Goal: Task Accomplishment & Management: Use online tool/utility

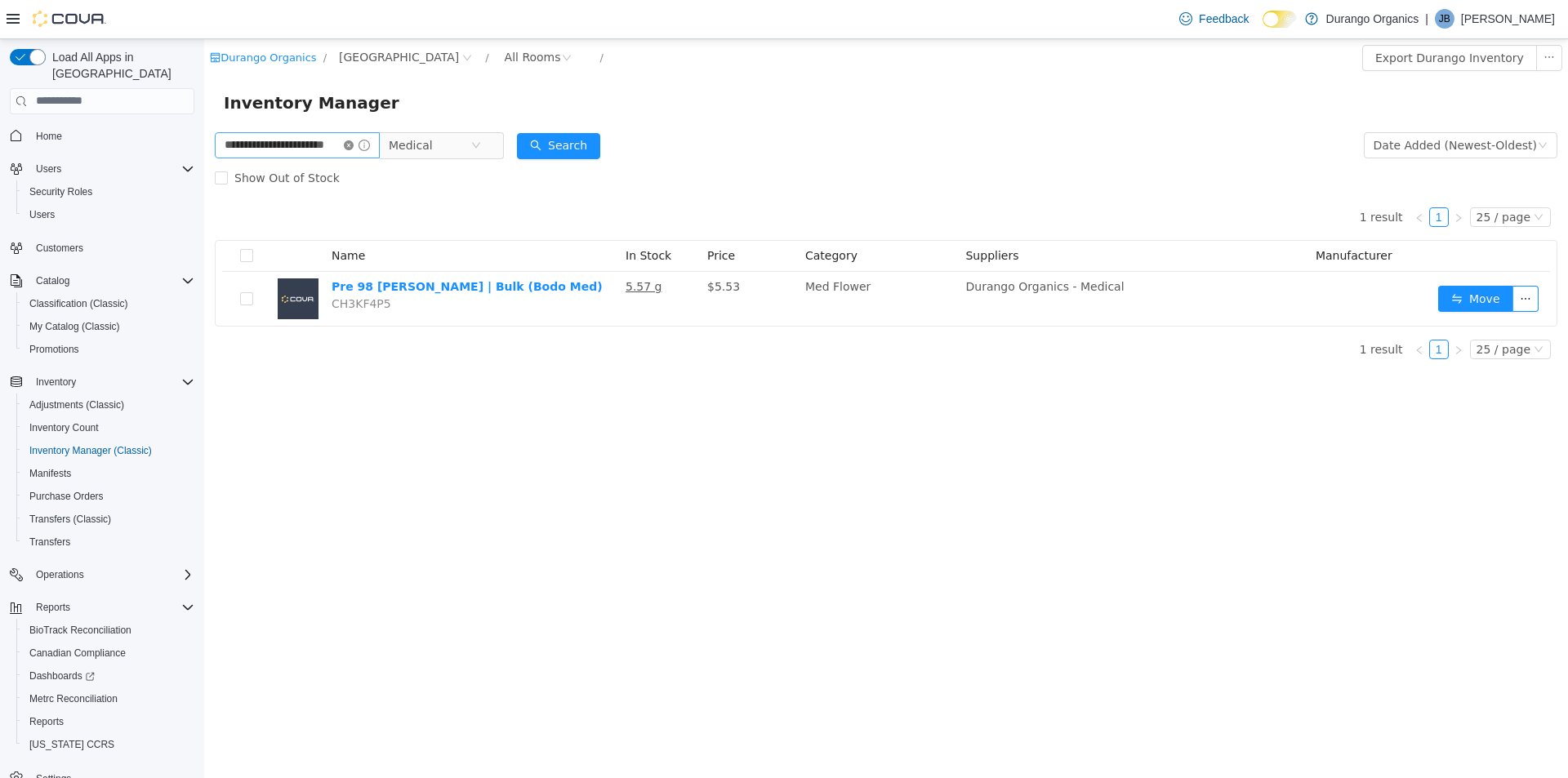
click at [354, 142] on icon "icon: close-circle" at bounding box center [348, 144] width 9 height 9
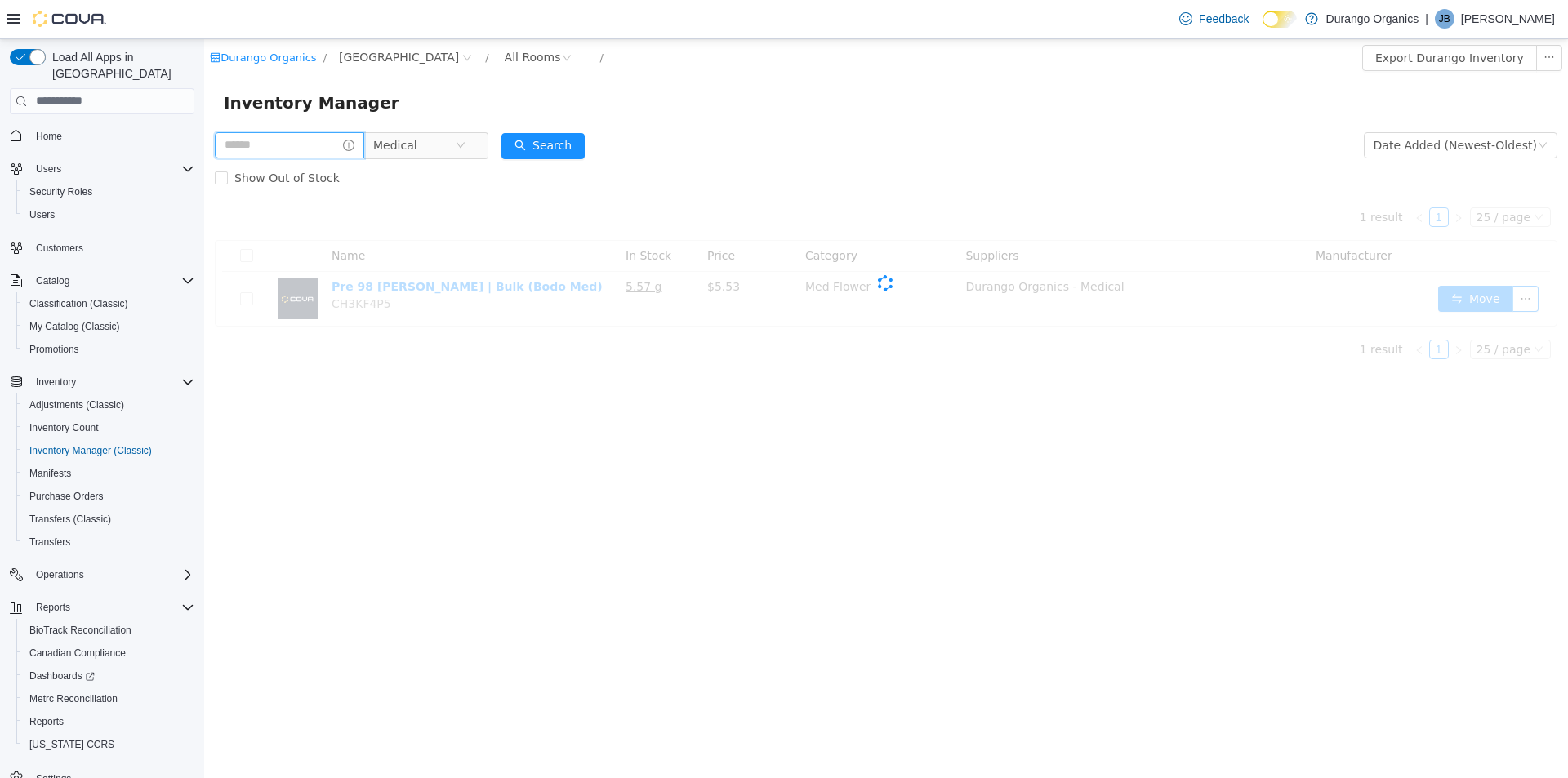
click at [328, 149] on input "text" at bounding box center [289, 145] width 150 height 26
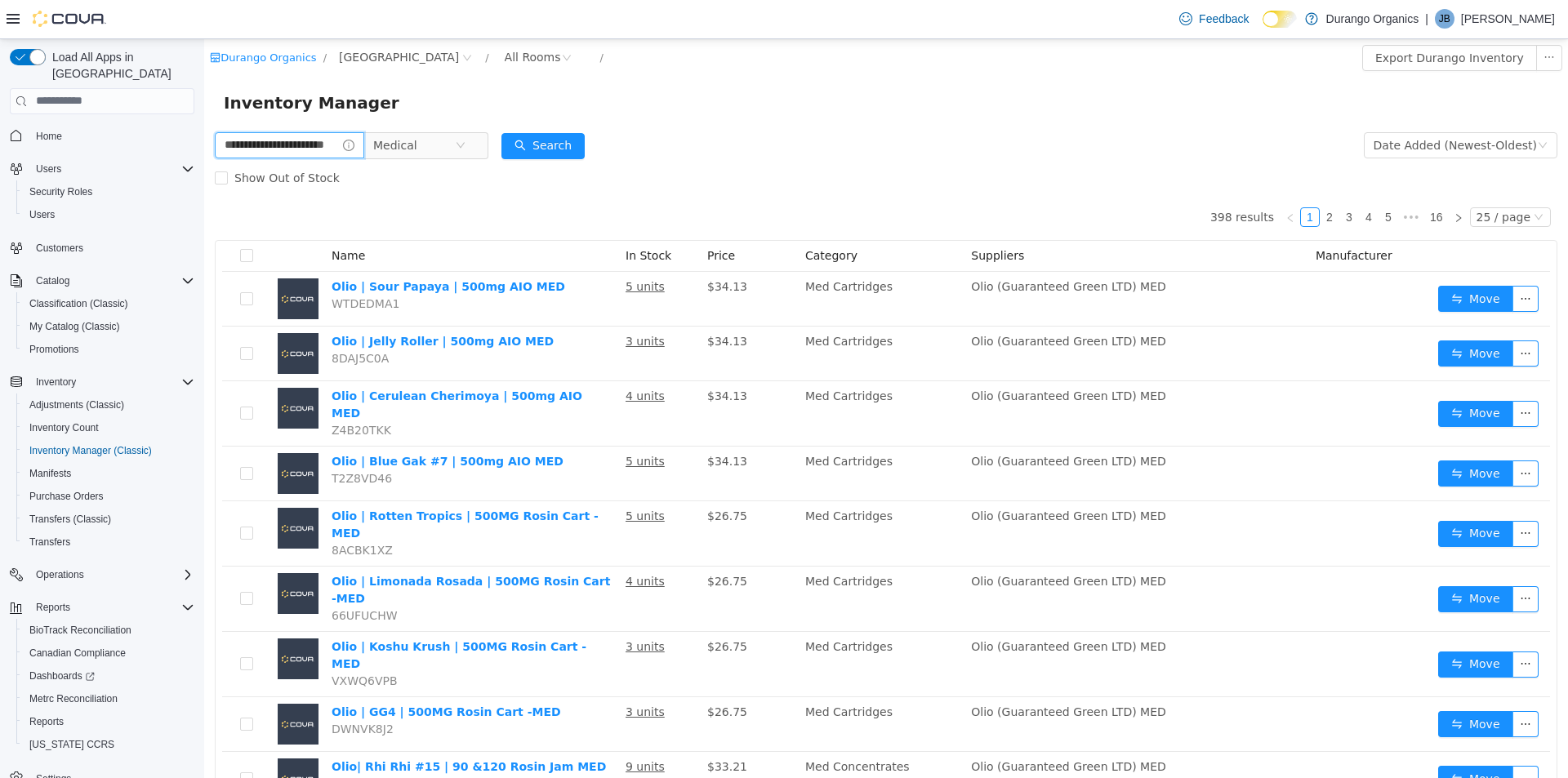
type input "**********"
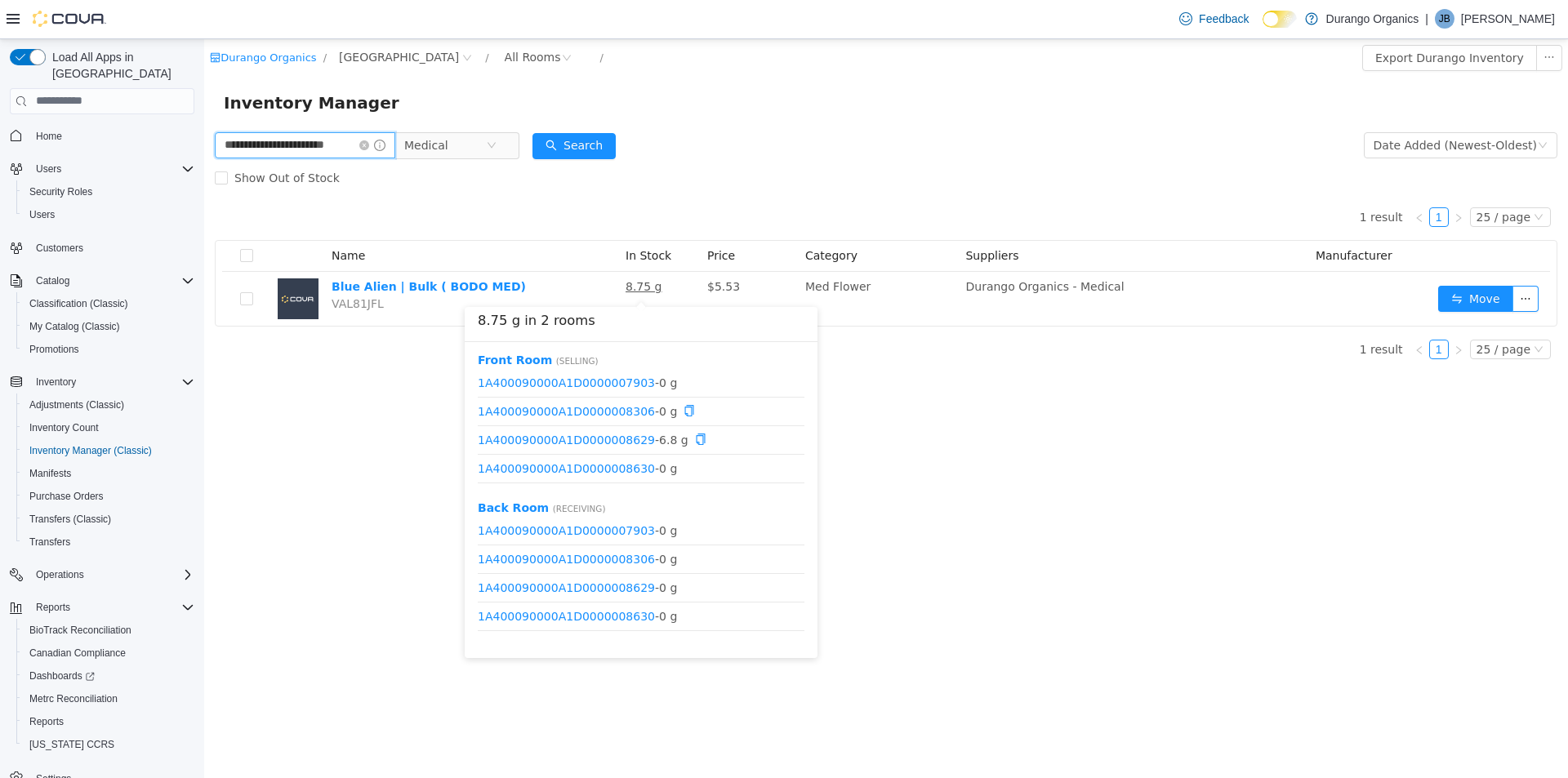
scroll to position [77, 0]
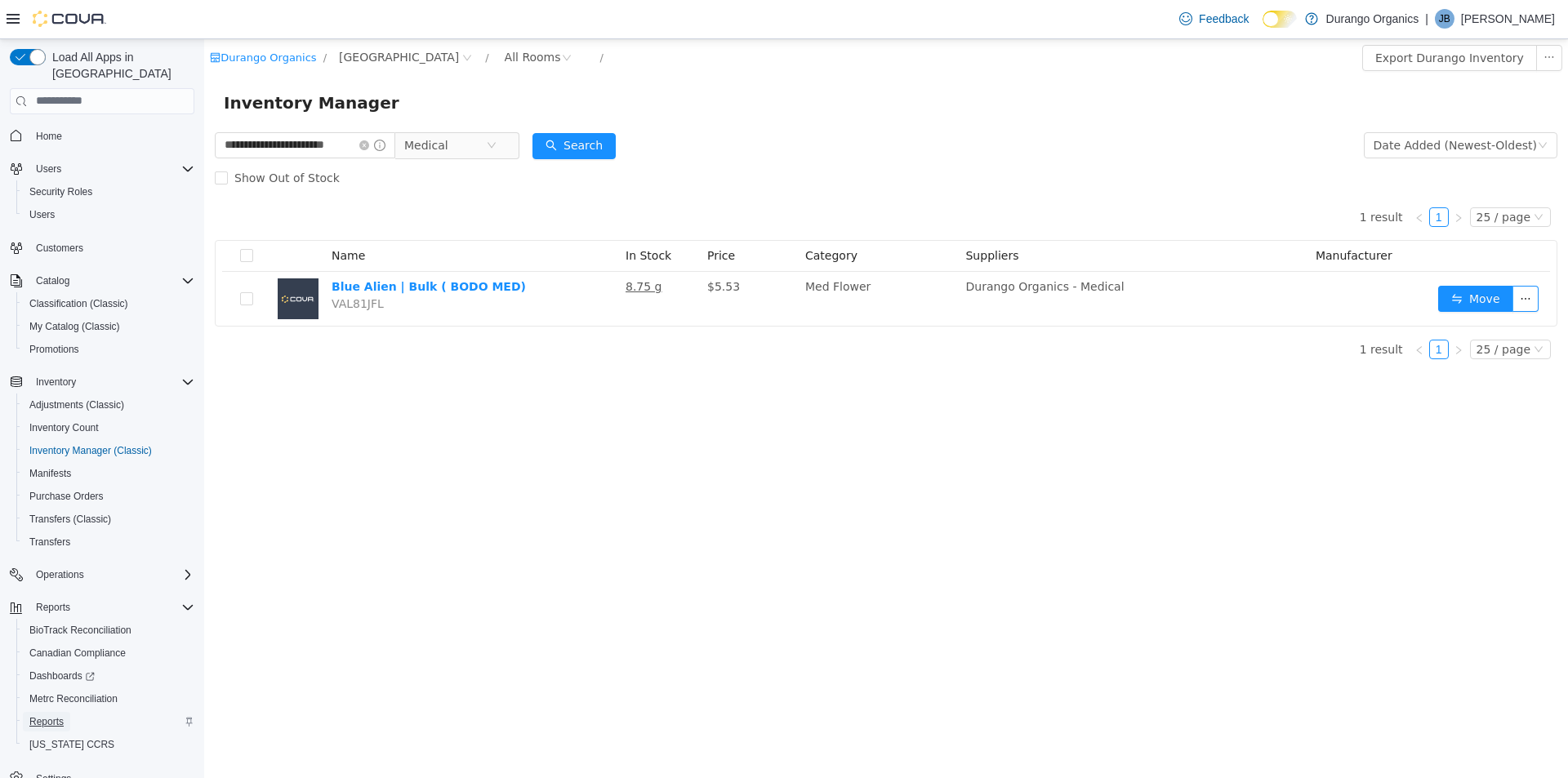
click at [40, 715] on span "Reports" at bounding box center [46, 722] width 34 height 13
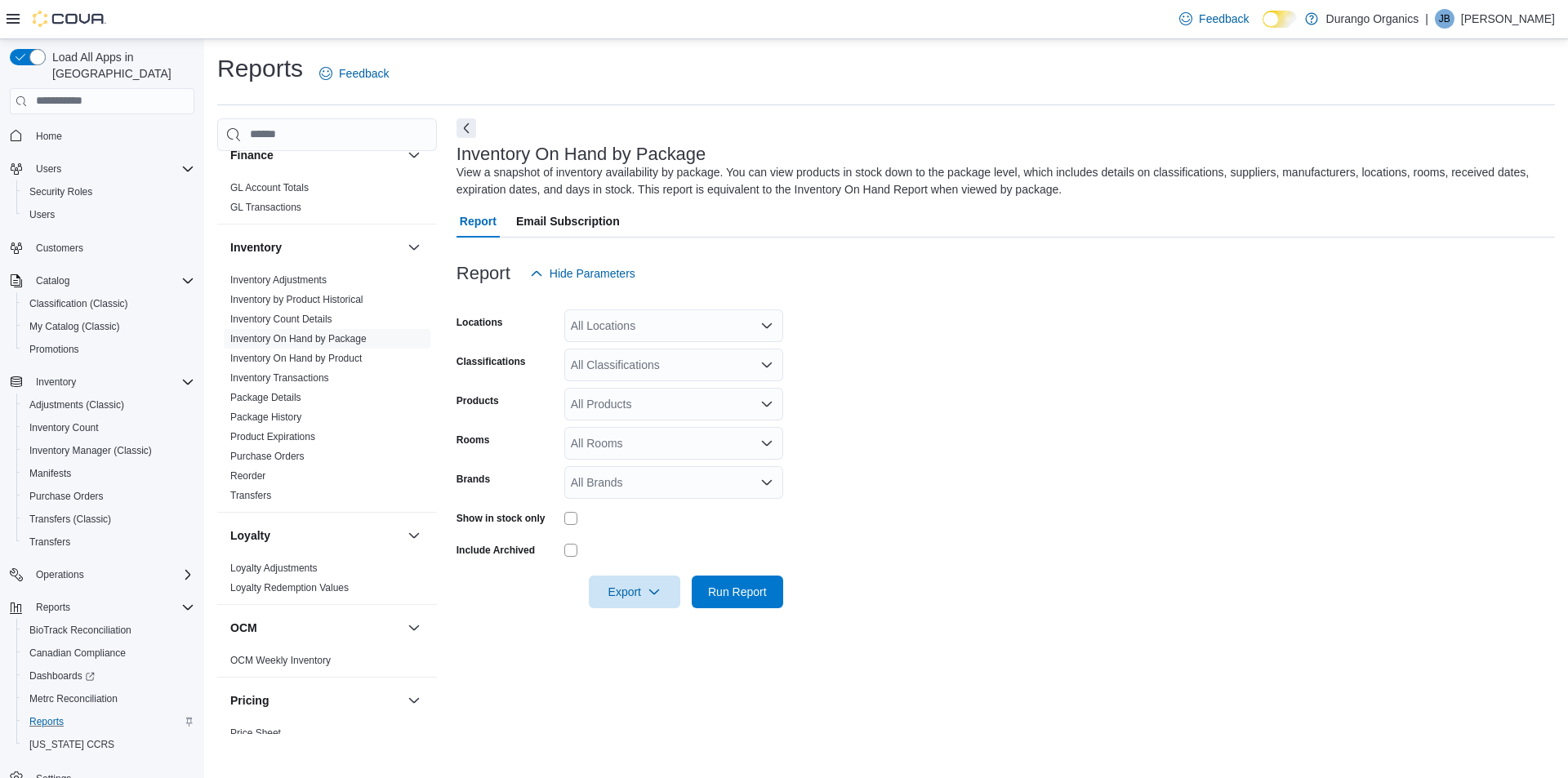
scroll to position [408, 0]
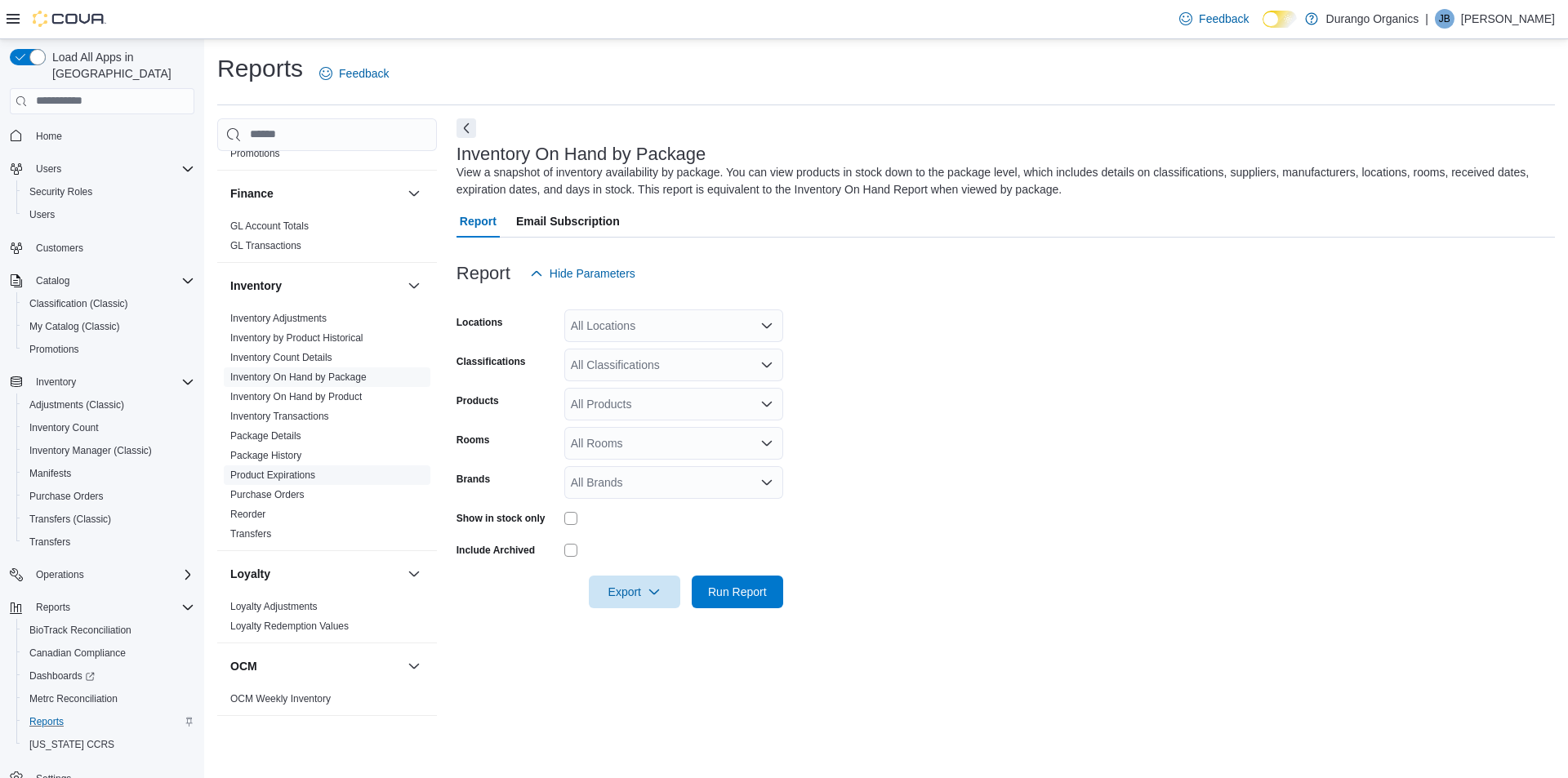
click at [295, 480] on link "Product Expirations" at bounding box center [273, 475] width 85 height 11
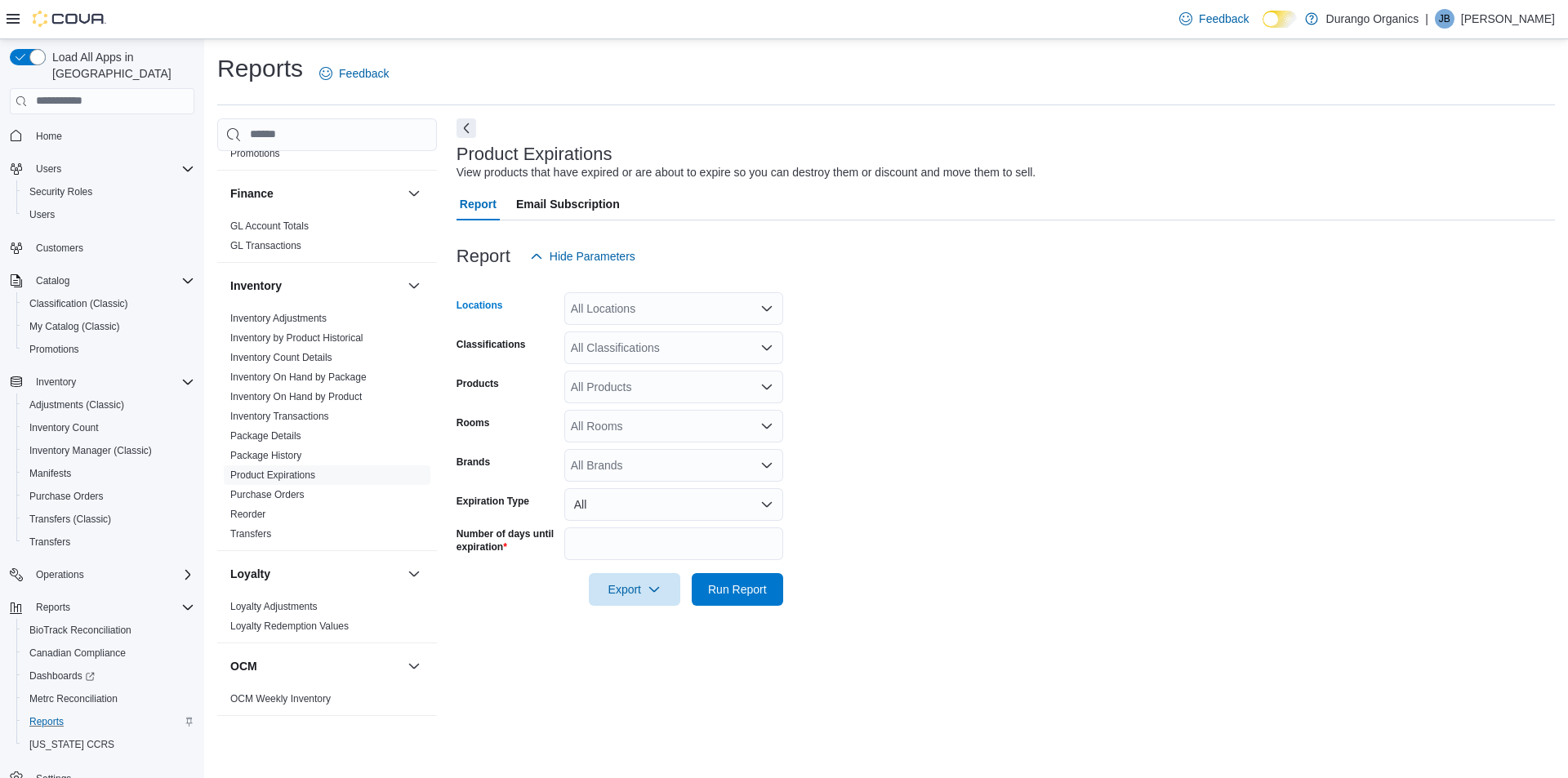
click at [769, 317] on div "All Locations" at bounding box center [674, 309] width 219 height 33
click at [747, 310] on div "All Locations Combo box. Selected. Combo box input. All Locations. Type some te…" at bounding box center [674, 309] width 219 height 33
click at [687, 417] on button "[GEOGRAPHIC_DATA]" at bounding box center [674, 407] width 219 height 24
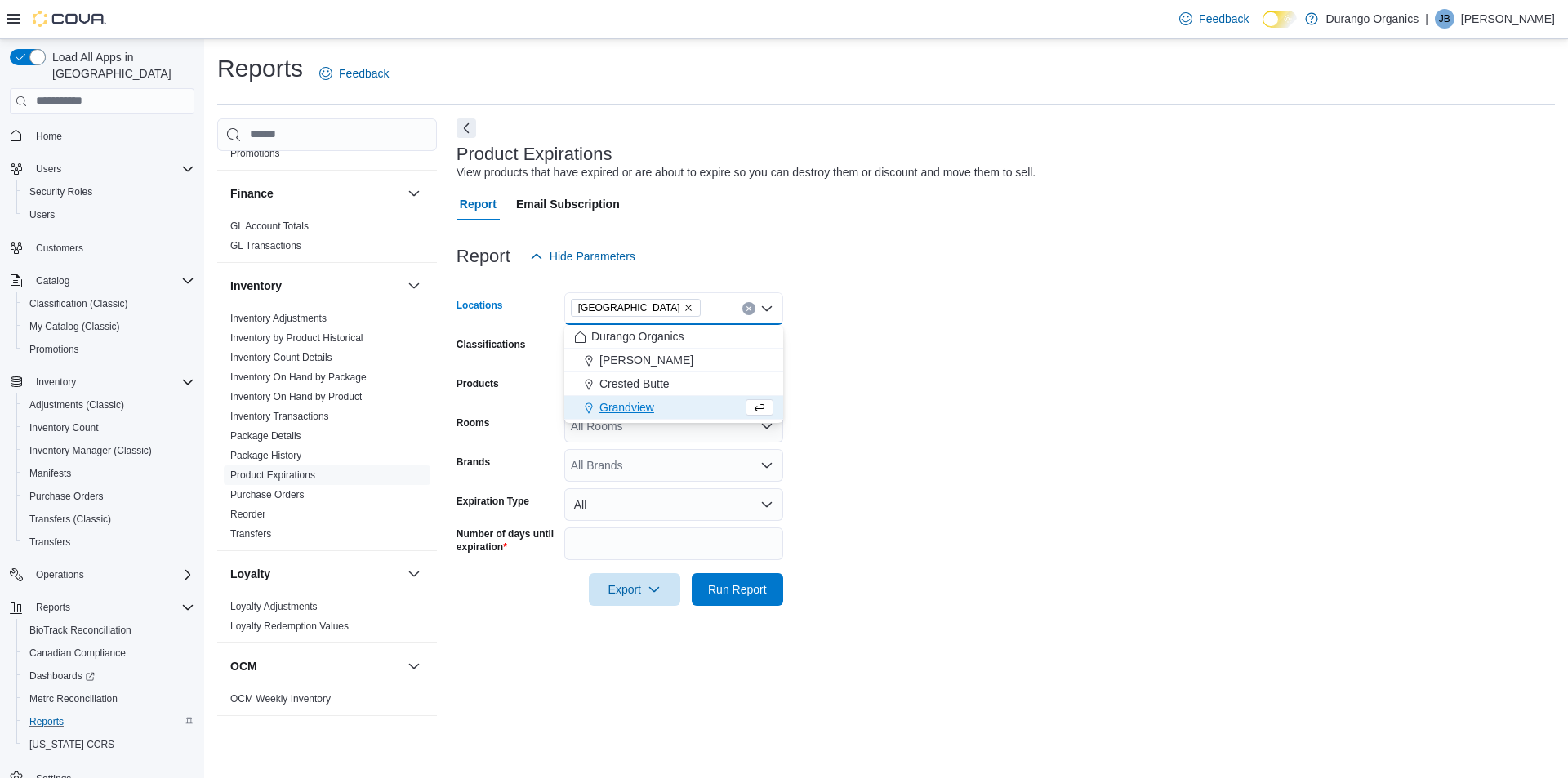
click at [837, 373] on form "Locations [GEOGRAPHIC_DATA] Combo box. Selected. [GEOGRAPHIC_DATA]. Press Backs…" at bounding box center [1005, 439] width 1098 height 333
click at [755, 349] on div "All Classifications" at bounding box center [674, 347] width 219 height 33
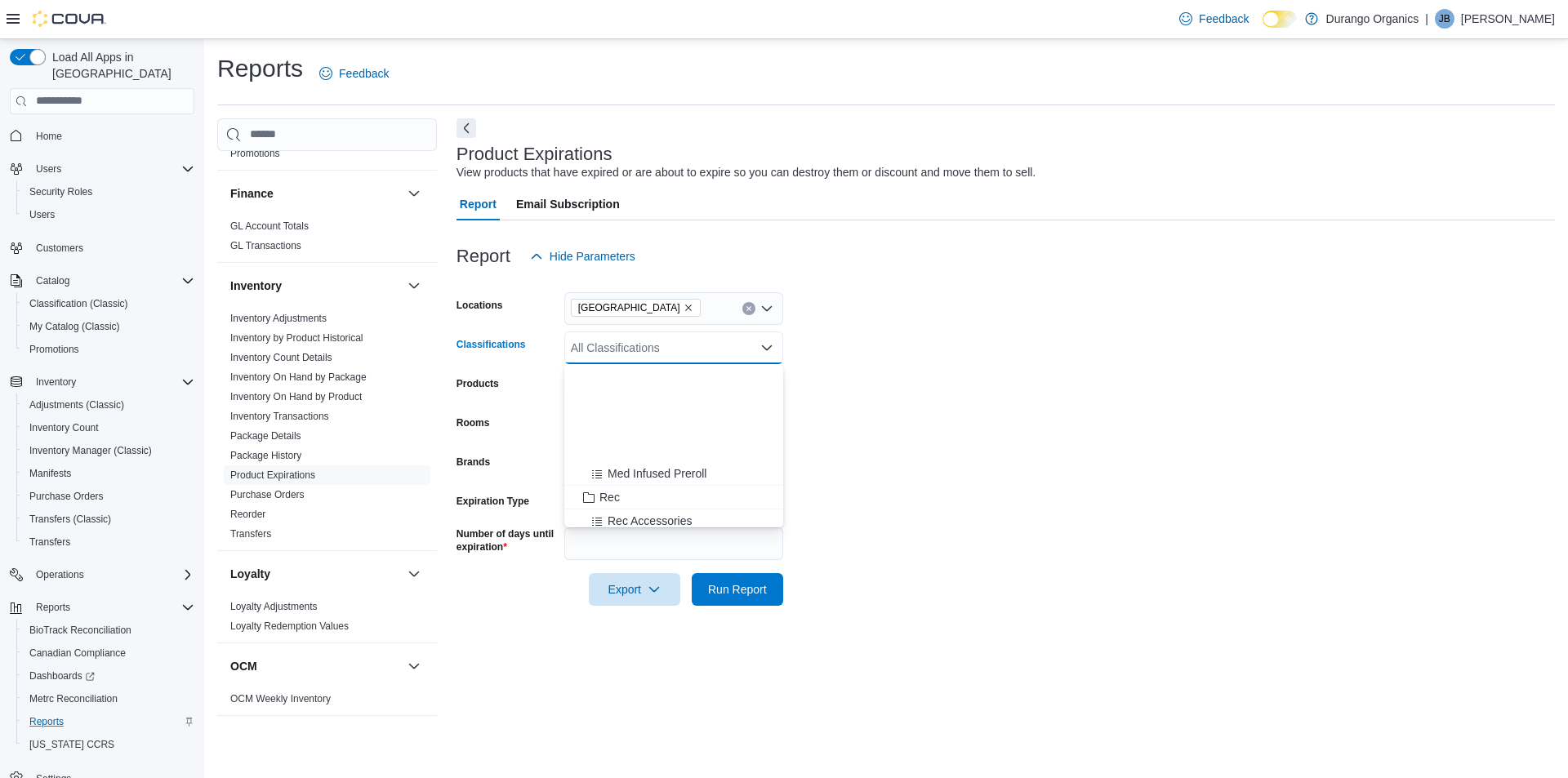
scroll to position [421, 0]
click at [664, 478] on span "Rec Cartridges" at bounding box center [646, 475] width 76 height 16
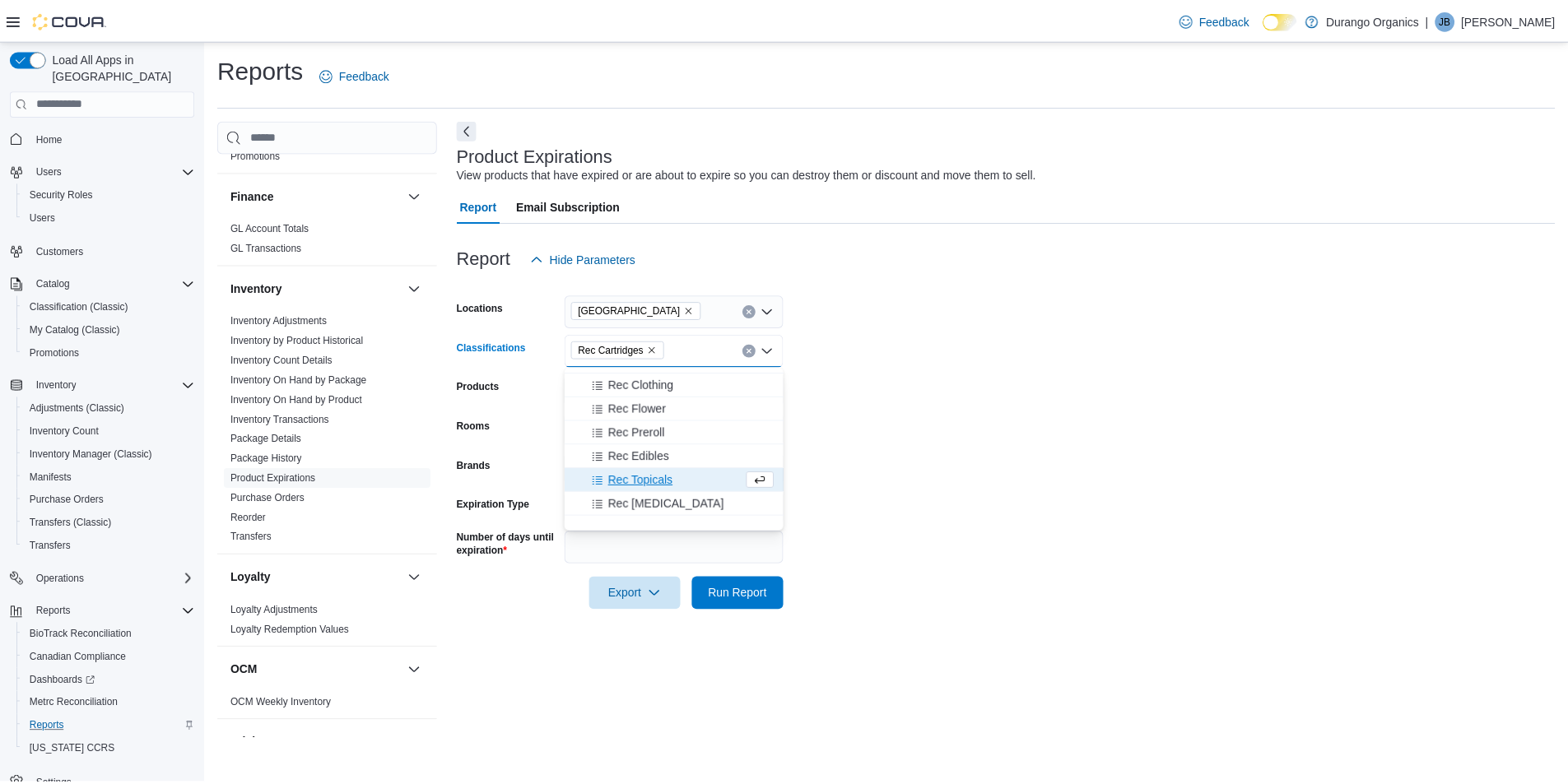
scroll to position [341, 0]
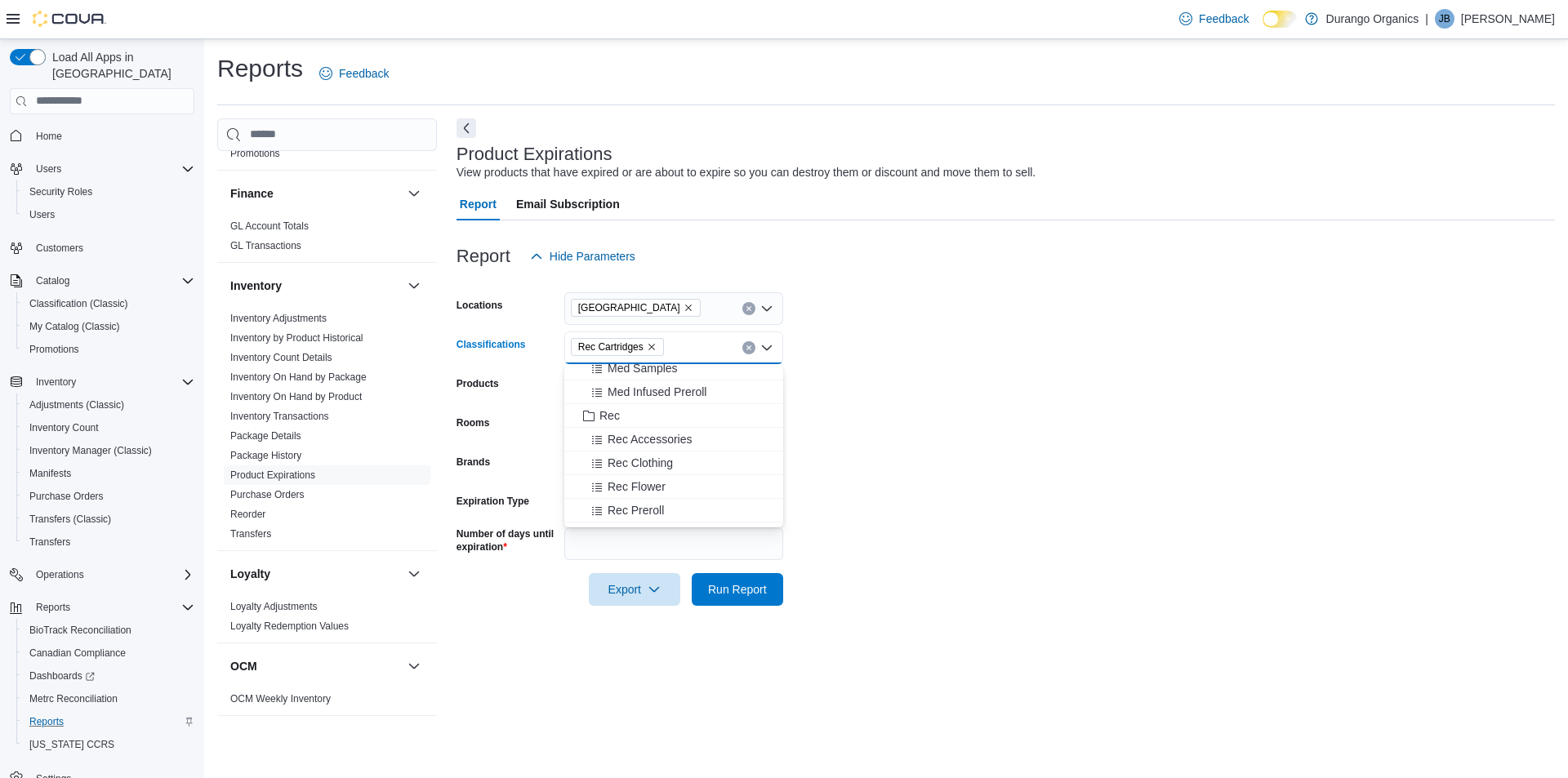
click at [911, 399] on form "Locations Durango Classifications Rec Cartridges Combo box. Selected. Rec Cartr…" at bounding box center [1005, 439] width 1098 height 333
click at [757, 392] on div "All Products" at bounding box center [674, 387] width 219 height 33
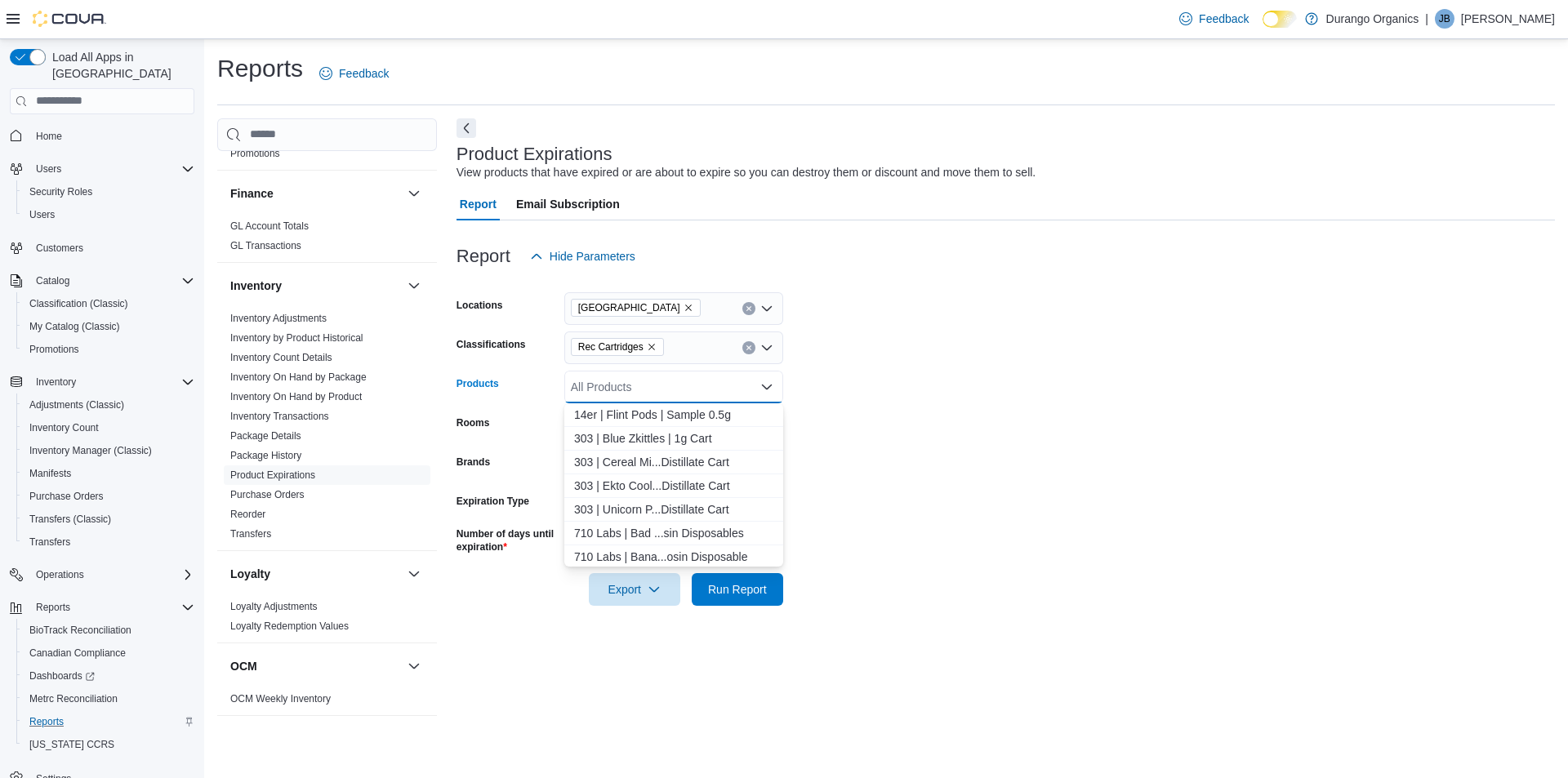
click at [875, 396] on form "Locations Durango Classifications Rec Cartridges Products All Products Combo bo…" at bounding box center [1005, 439] width 1098 height 333
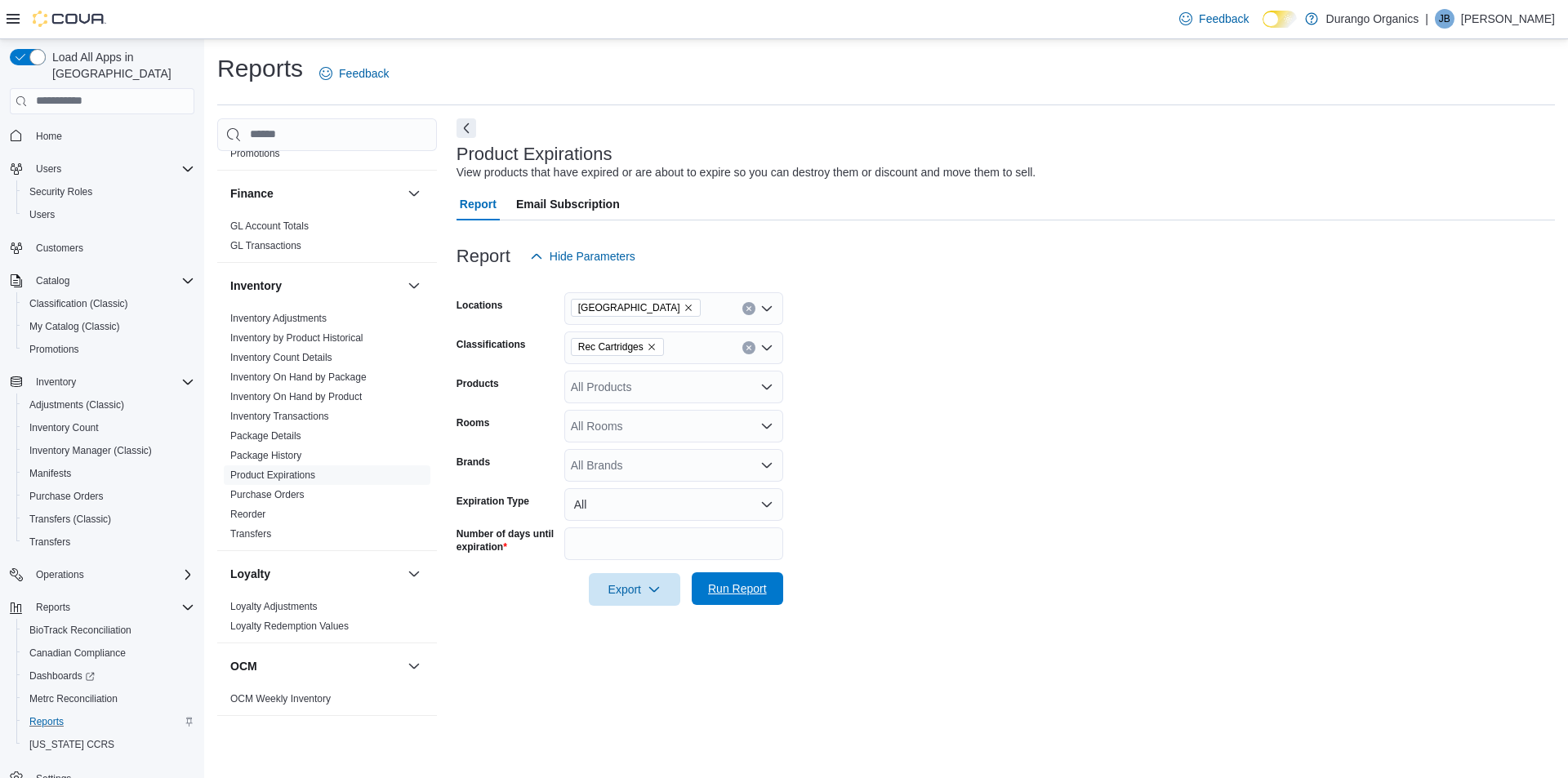
click at [760, 590] on span "Run Report" at bounding box center [737, 588] width 58 height 16
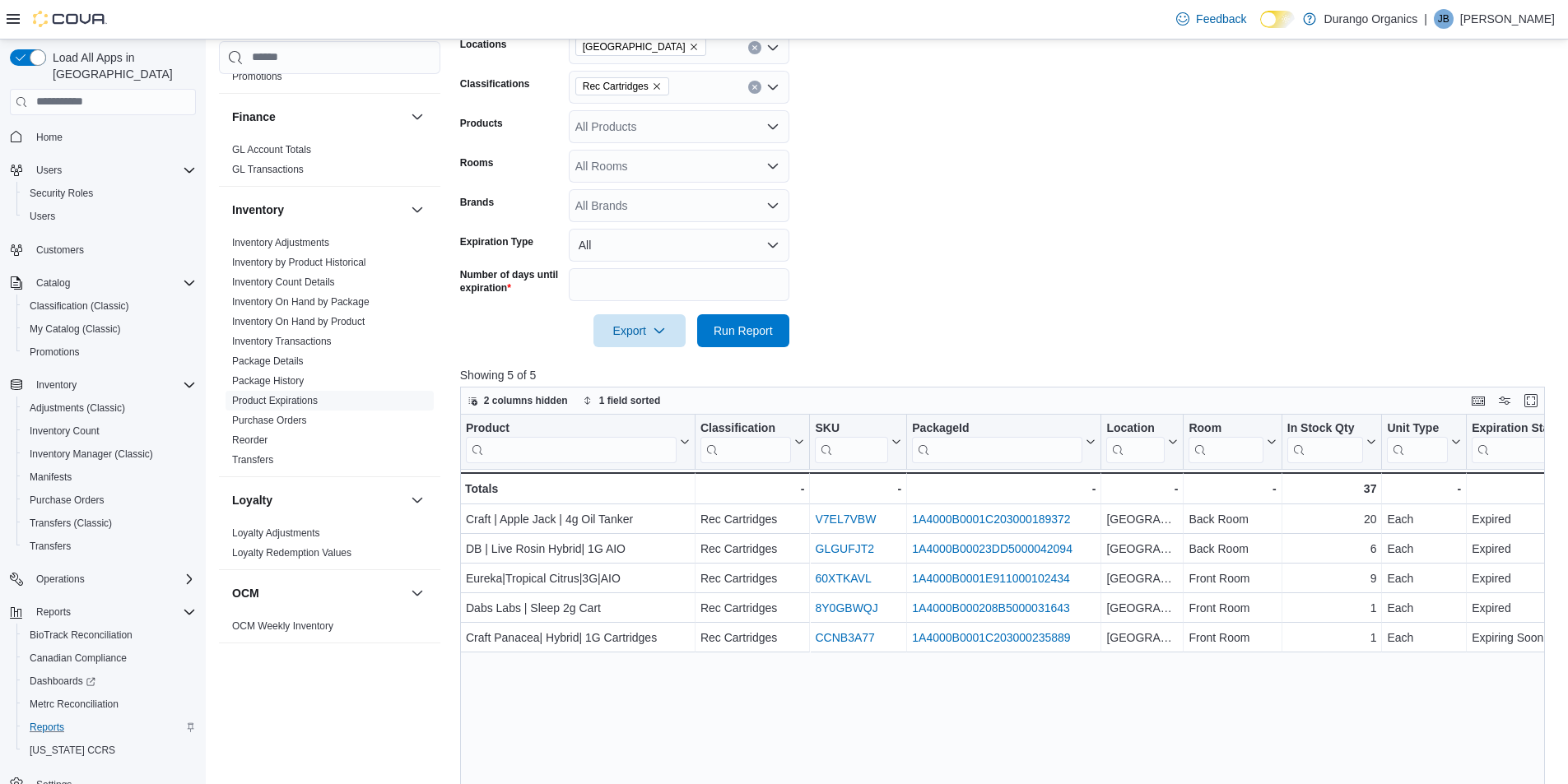
scroll to position [411, 0]
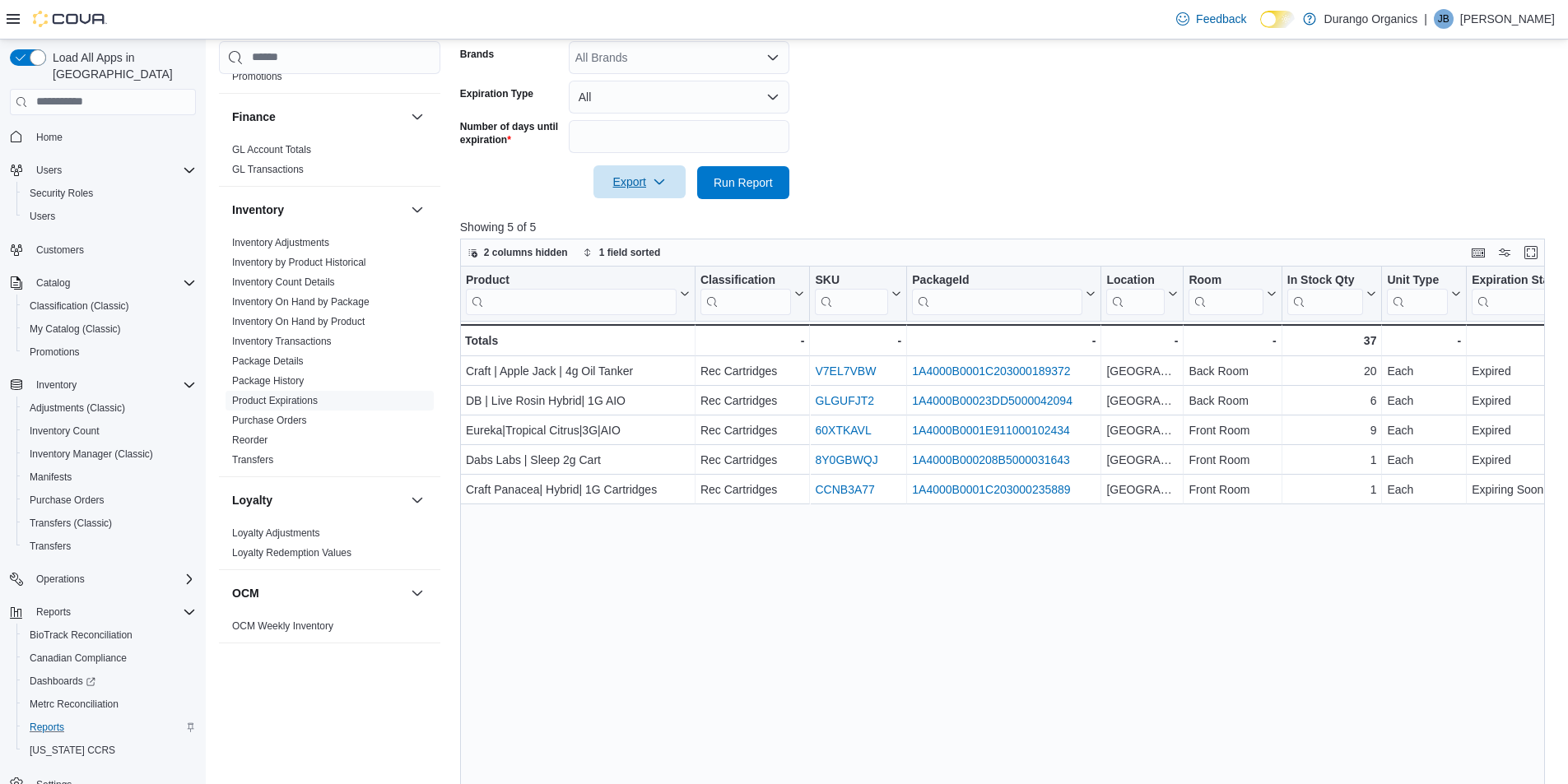
click at [662, 186] on icon "button" at bounding box center [659, 182] width 13 height 13
click at [656, 215] on span "Export to Excel" at bounding box center [642, 215] width 74 height 13
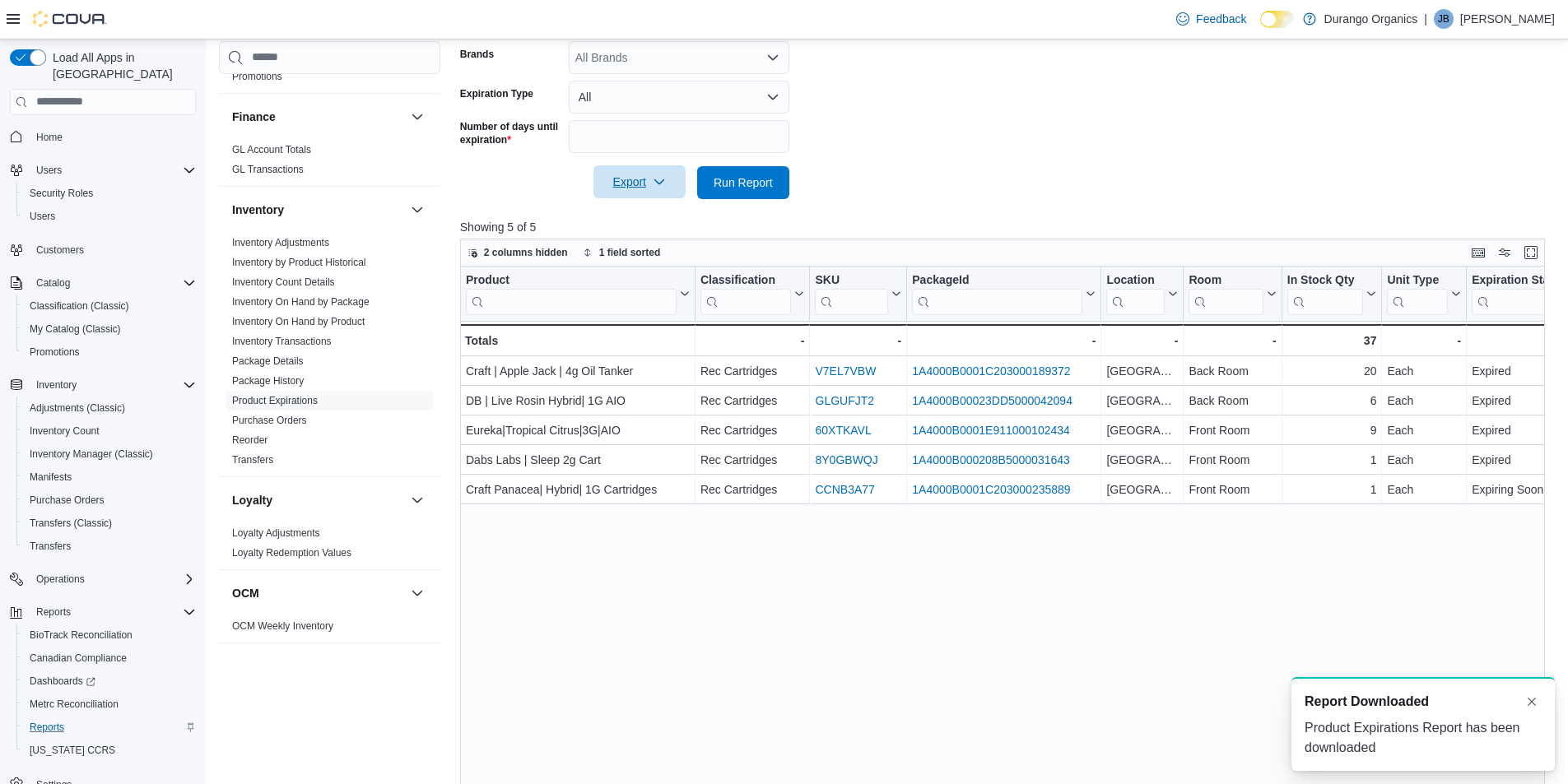
scroll to position [0, 0]
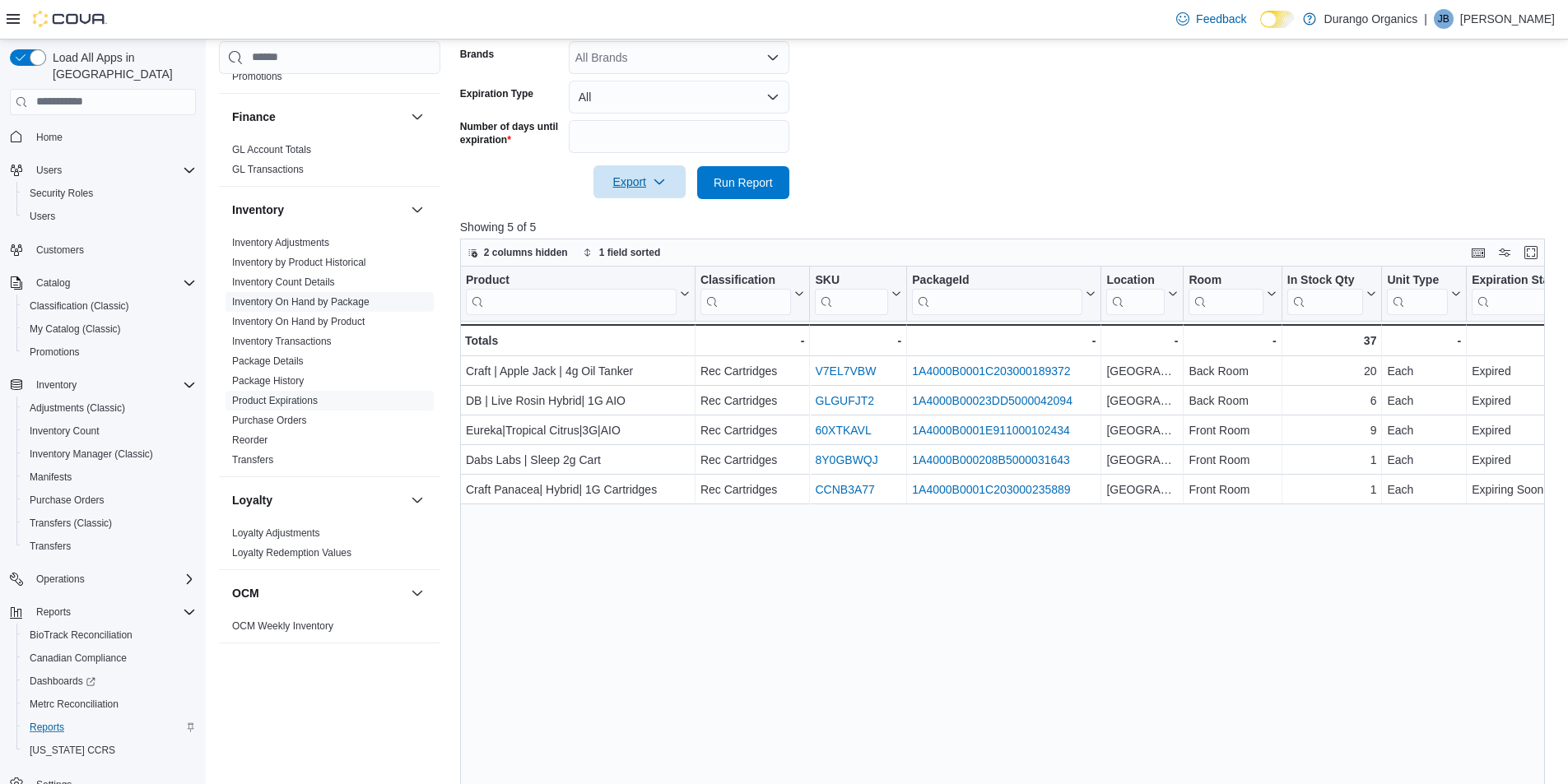
click at [355, 302] on link "Inventory On Hand by Package" at bounding box center [301, 301] width 138 height 11
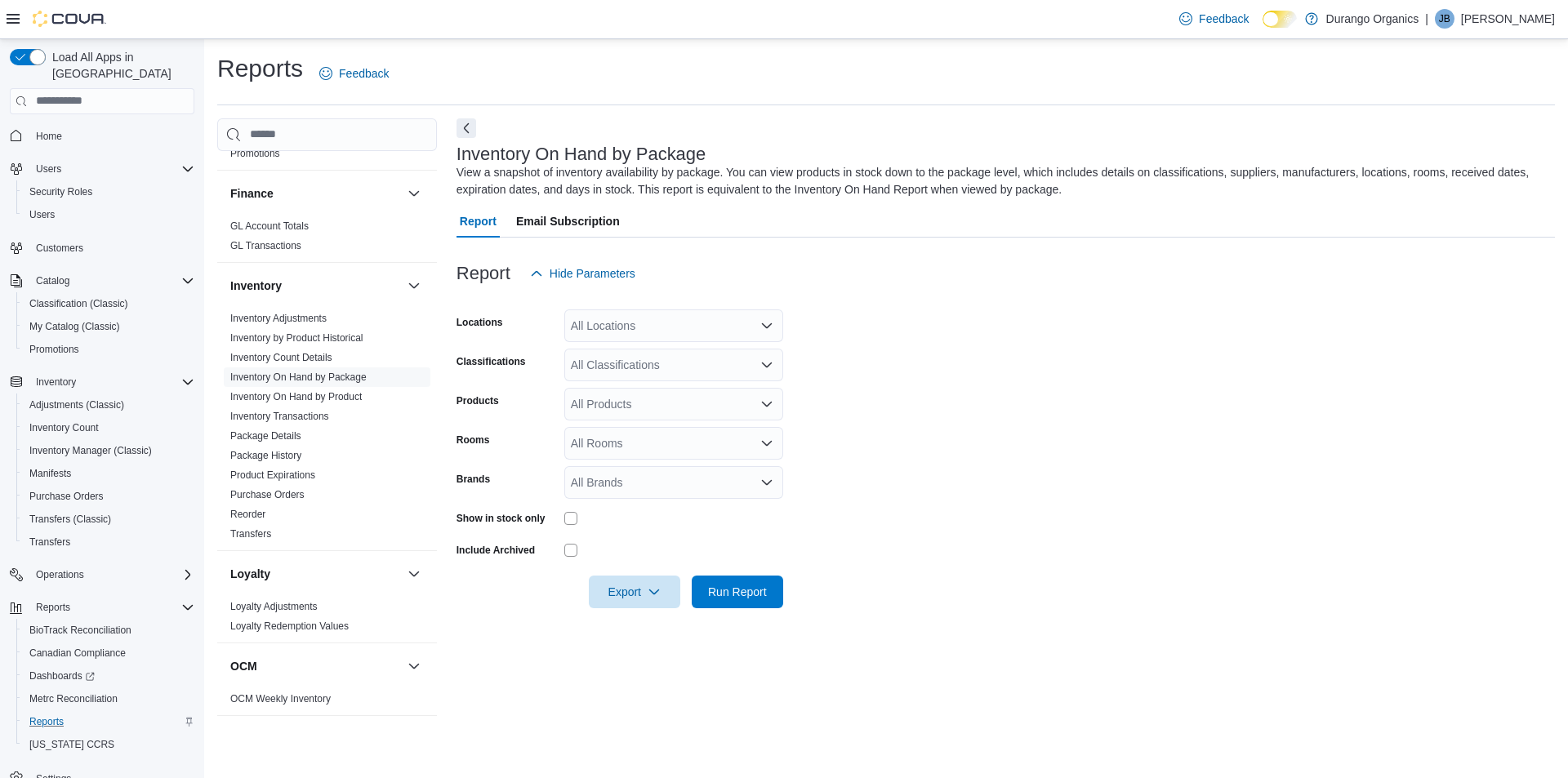
click at [760, 335] on div "All Locations" at bounding box center [674, 325] width 219 height 33
click at [671, 420] on div "[GEOGRAPHIC_DATA]" at bounding box center [674, 424] width 200 height 16
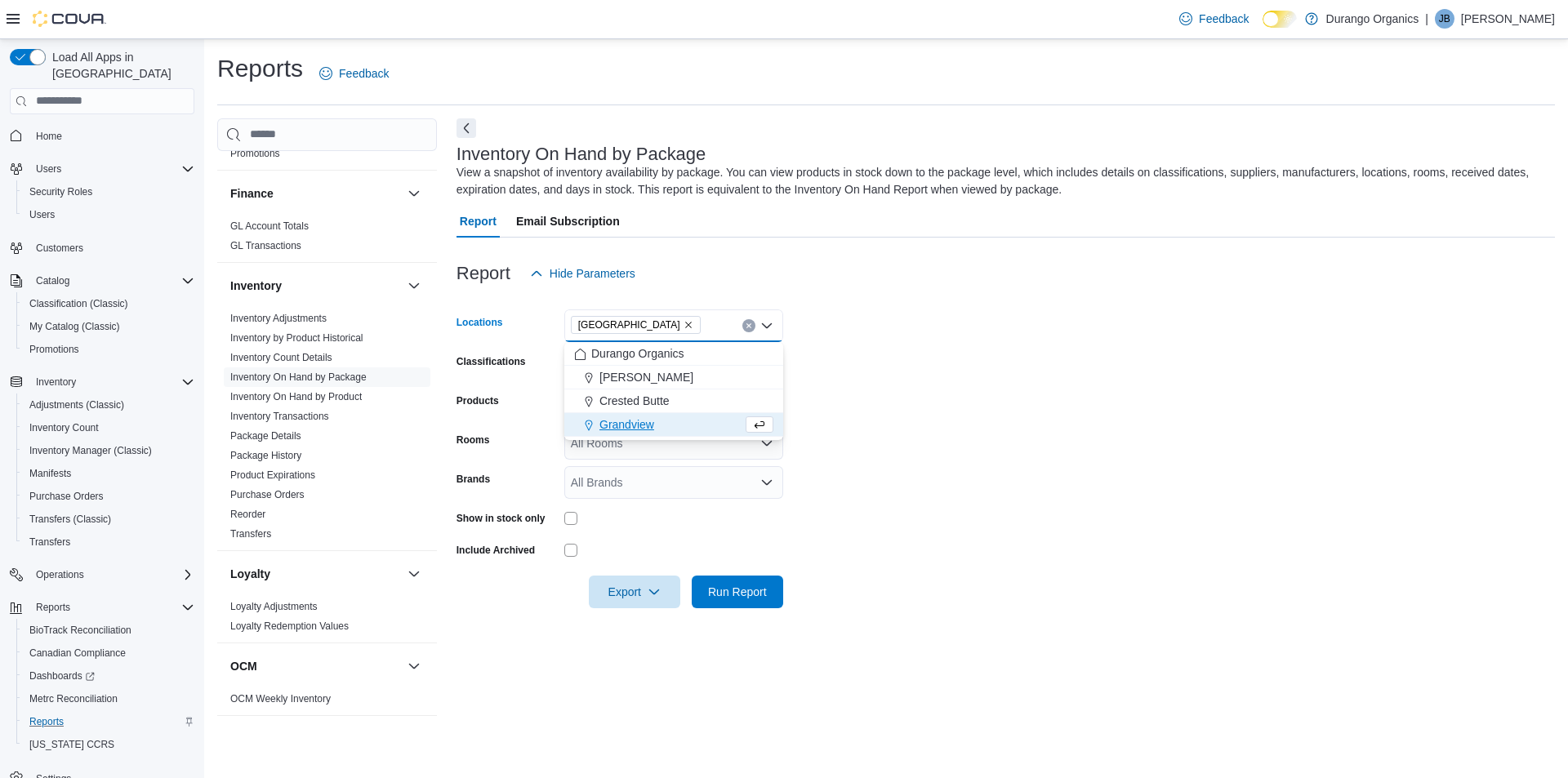
click at [1009, 337] on form "Locations [GEOGRAPHIC_DATA] Combo box. Selected. [GEOGRAPHIC_DATA]. Press Backs…" at bounding box center [1005, 449] width 1098 height 318
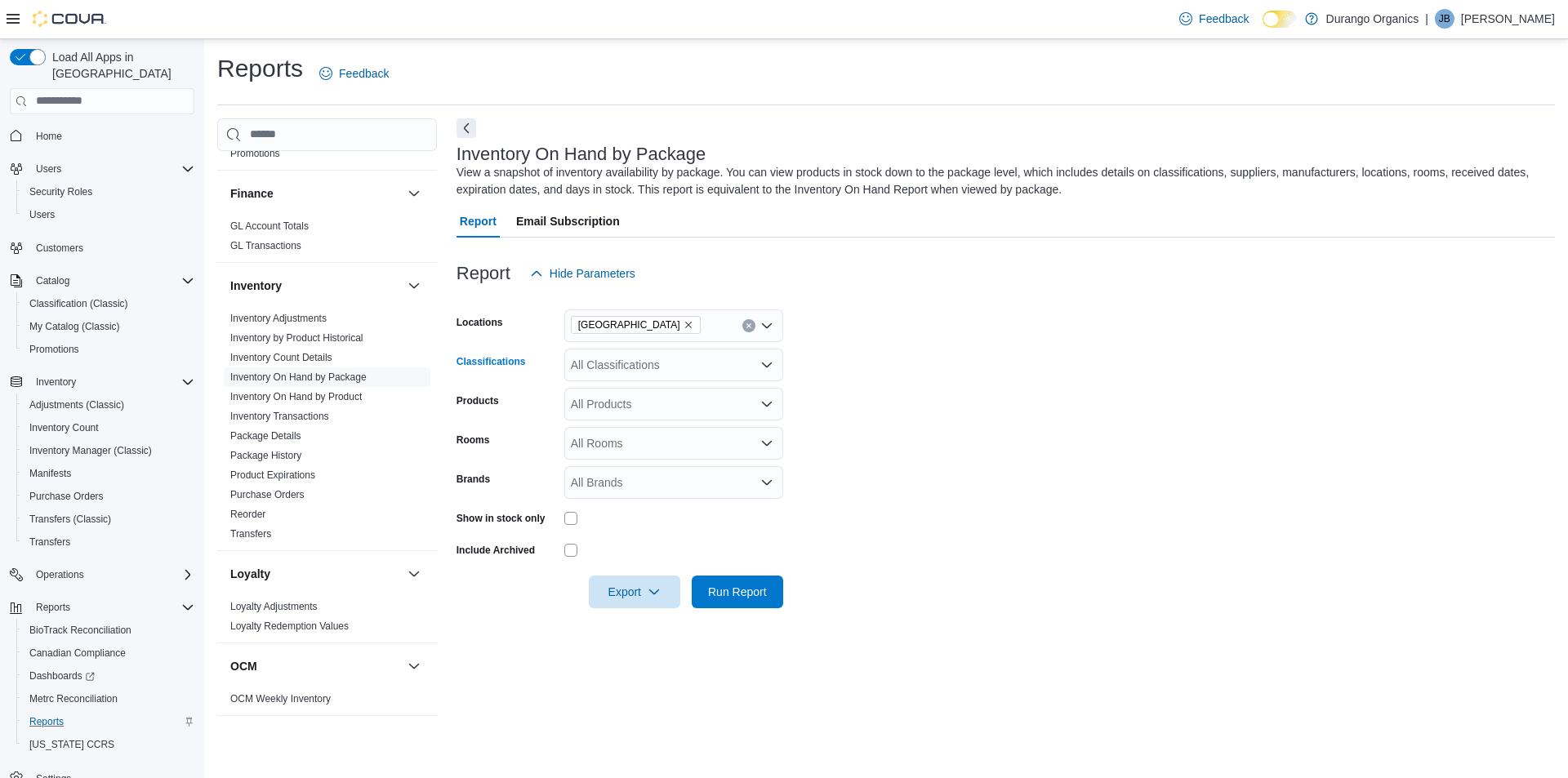
click at [705, 366] on div "All Classifications" at bounding box center [674, 365] width 219 height 33
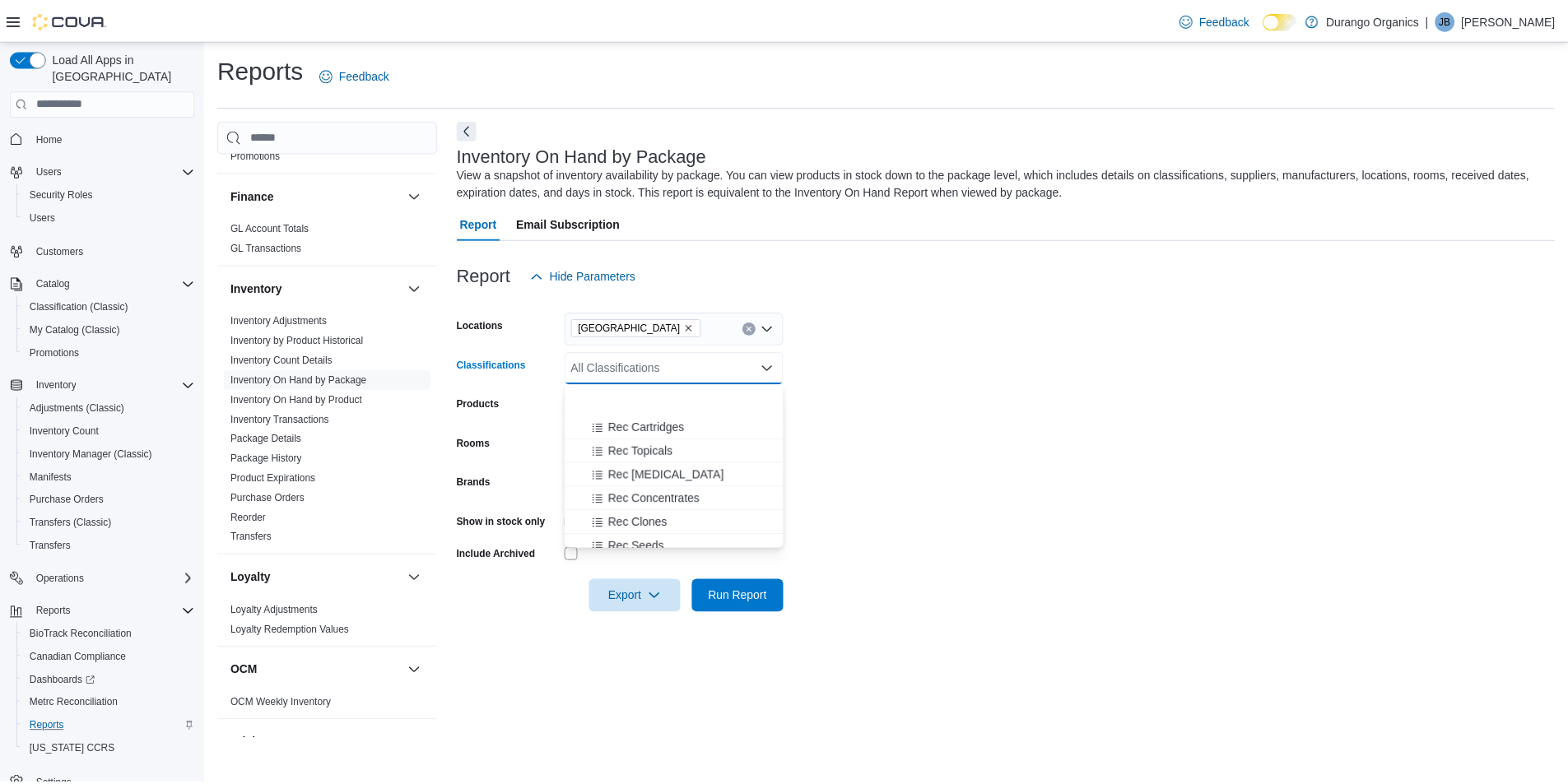
scroll to position [575, 0]
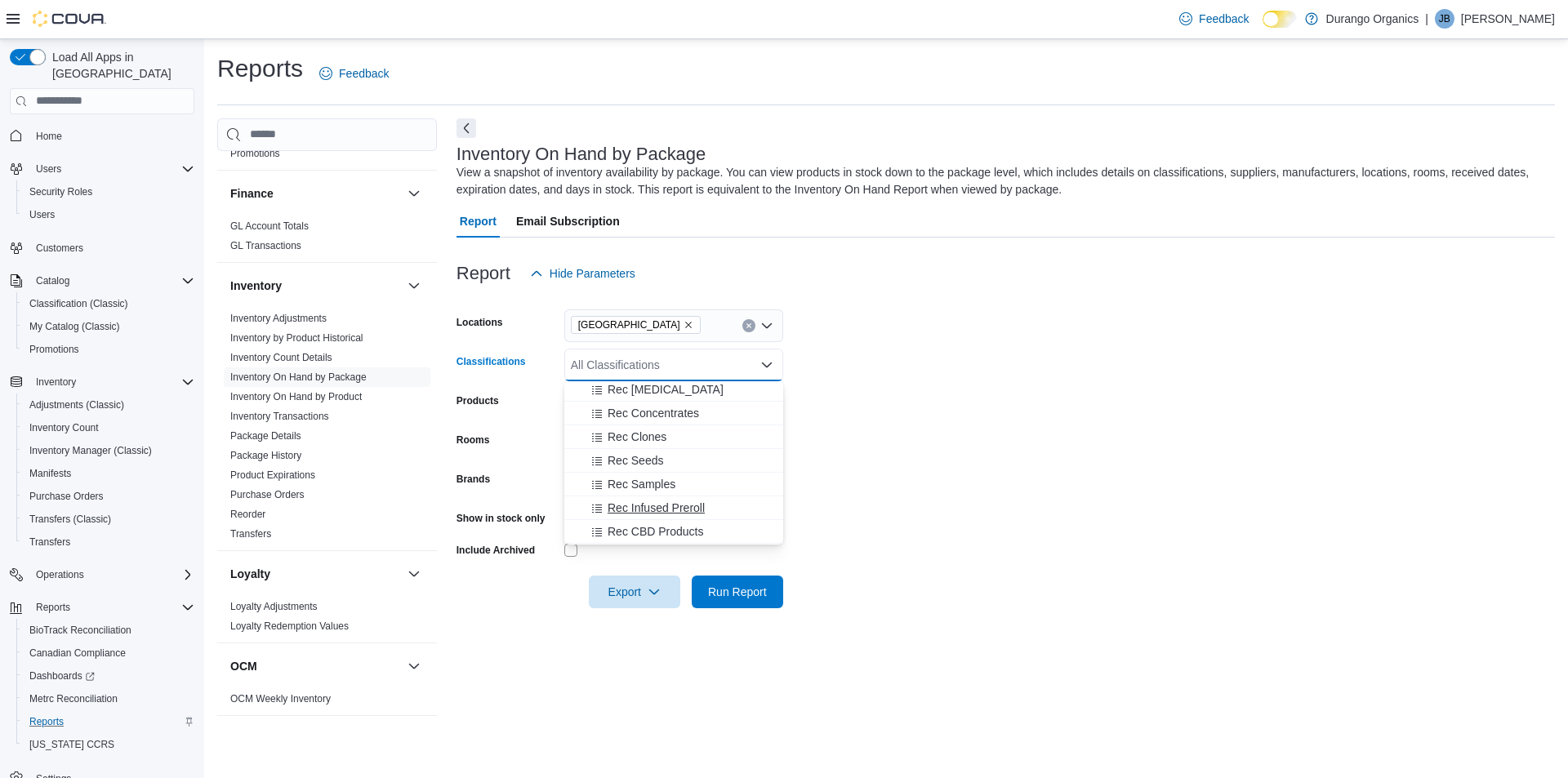
click at [658, 506] on span "Rec Infused Preroll" at bounding box center [656, 507] width 97 height 16
click at [1030, 420] on form "Locations [GEOGRAPHIC_DATA] Classifications Rec Infused Preroll Combo box. Sele…" at bounding box center [1005, 449] width 1098 height 318
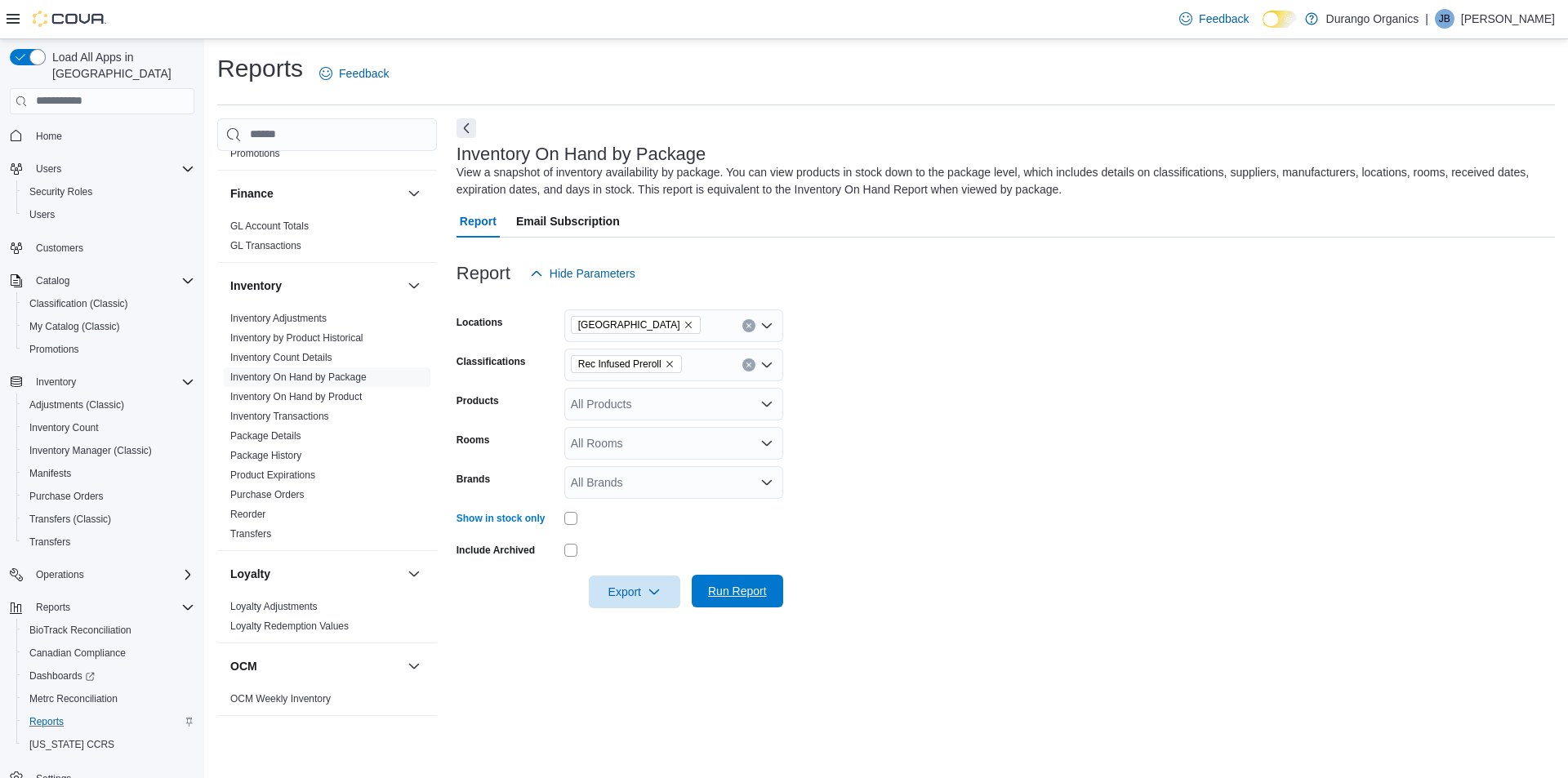
click at [744, 592] on span "Run Report" at bounding box center [737, 591] width 58 height 16
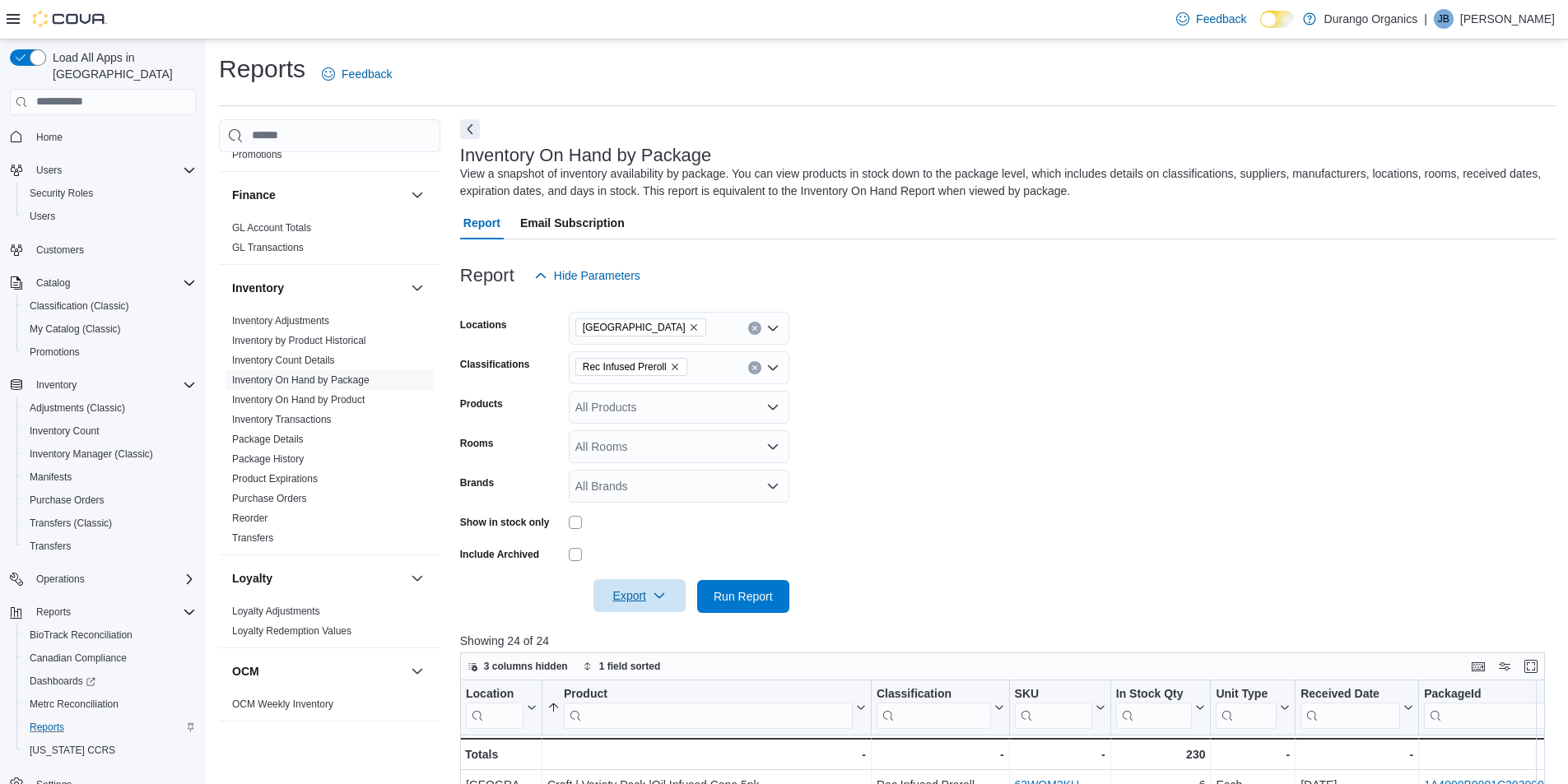
click at [660, 602] on span "Export" at bounding box center [639, 595] width 72 height 33
click at [660, 624] on span "Export to Excel" at bounding box center [642, 629] width 74 height 13
click at [101, 447] on span "Inventory Manager (Classic)" at bounding box center [91, 454] width 123 height 13
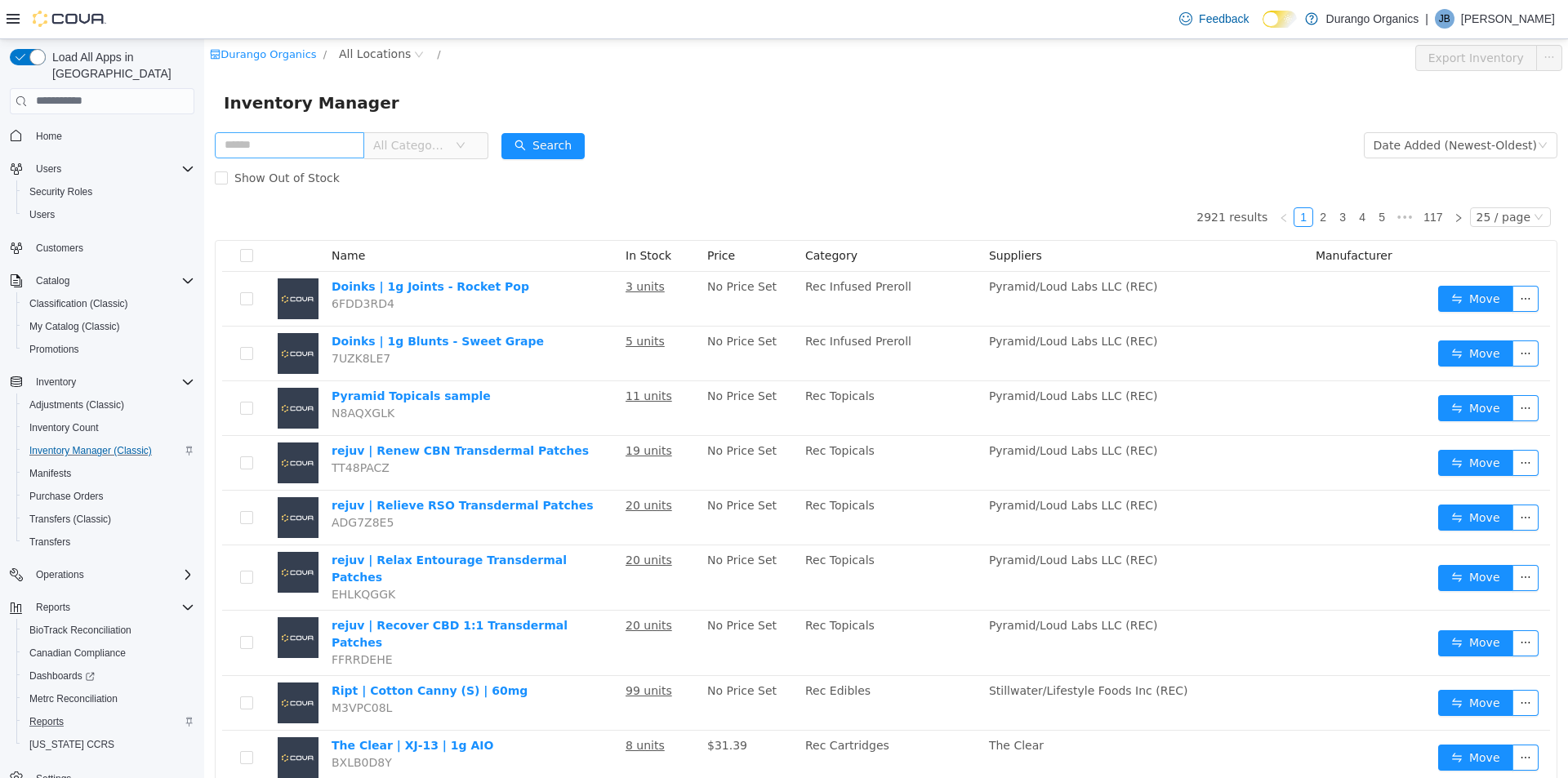
click at [301, 144] on input "text" at bounding box center [289, 145] width 150 height 26
type input "**********"
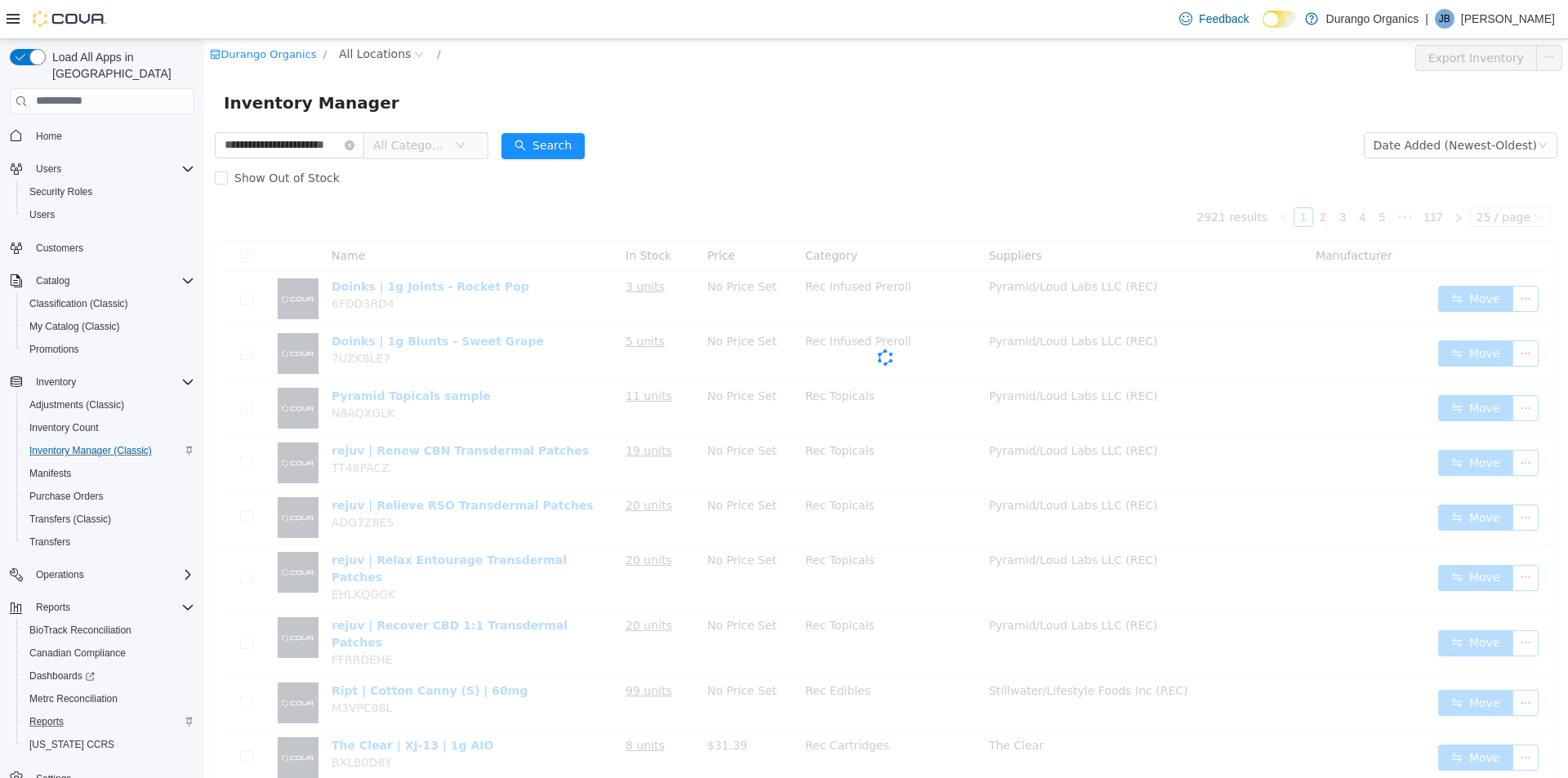
scroll to position [0, 22]
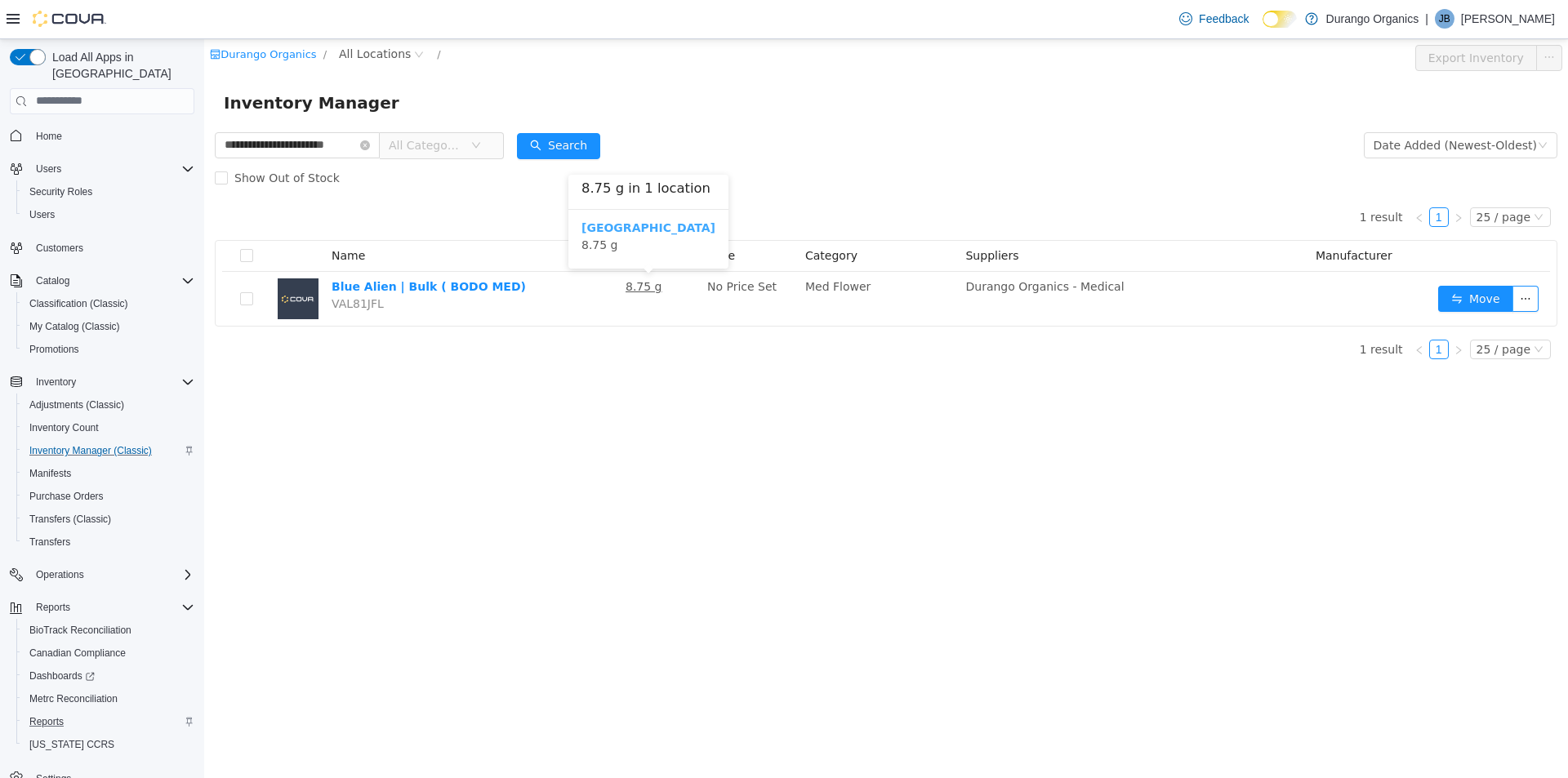
click at [613, 228] on b "[GEOGRAPHIC_DATA]" at bounding box center [648, 227] width 134 height 13
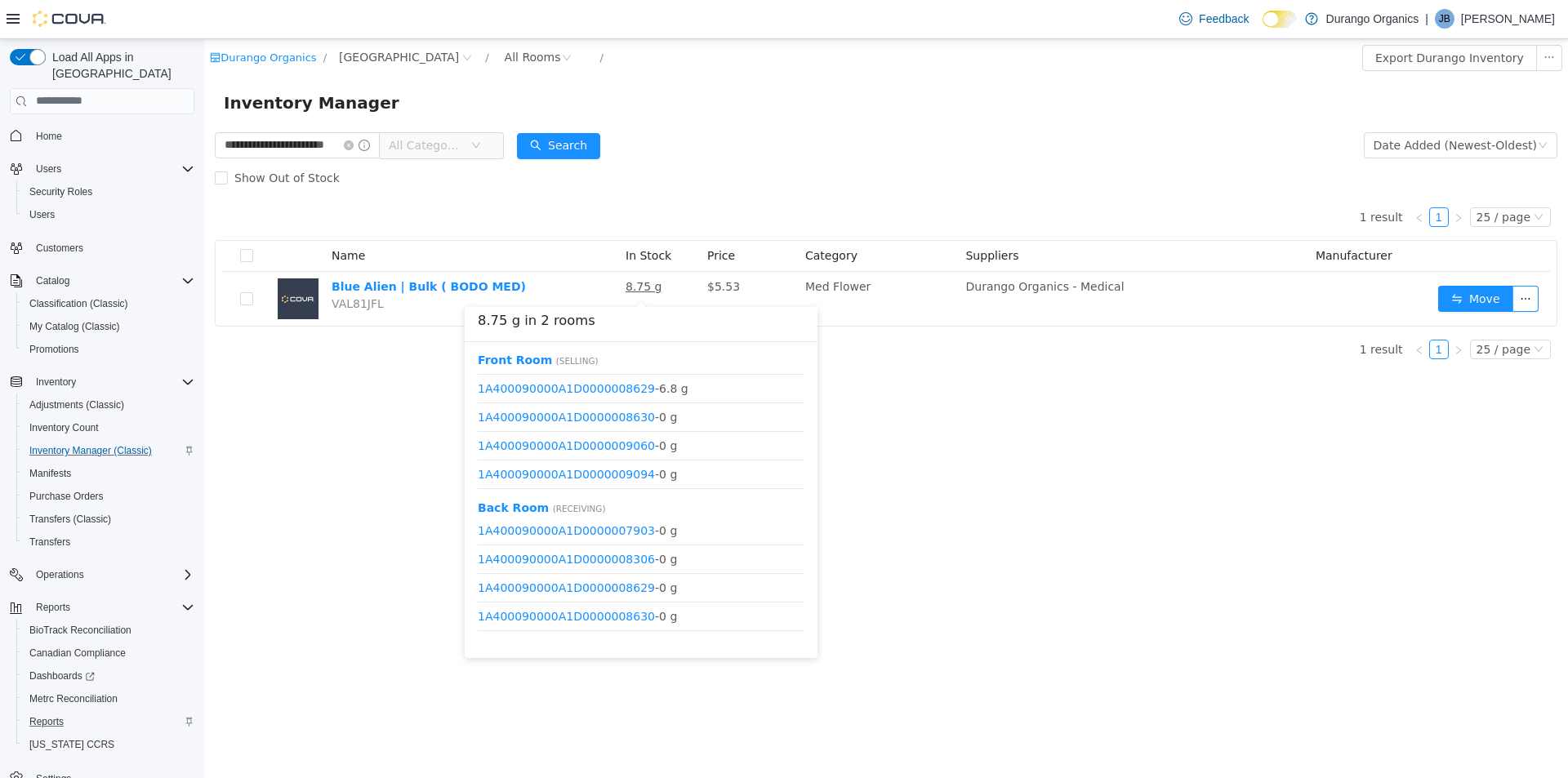
scroll to position [77, 0]
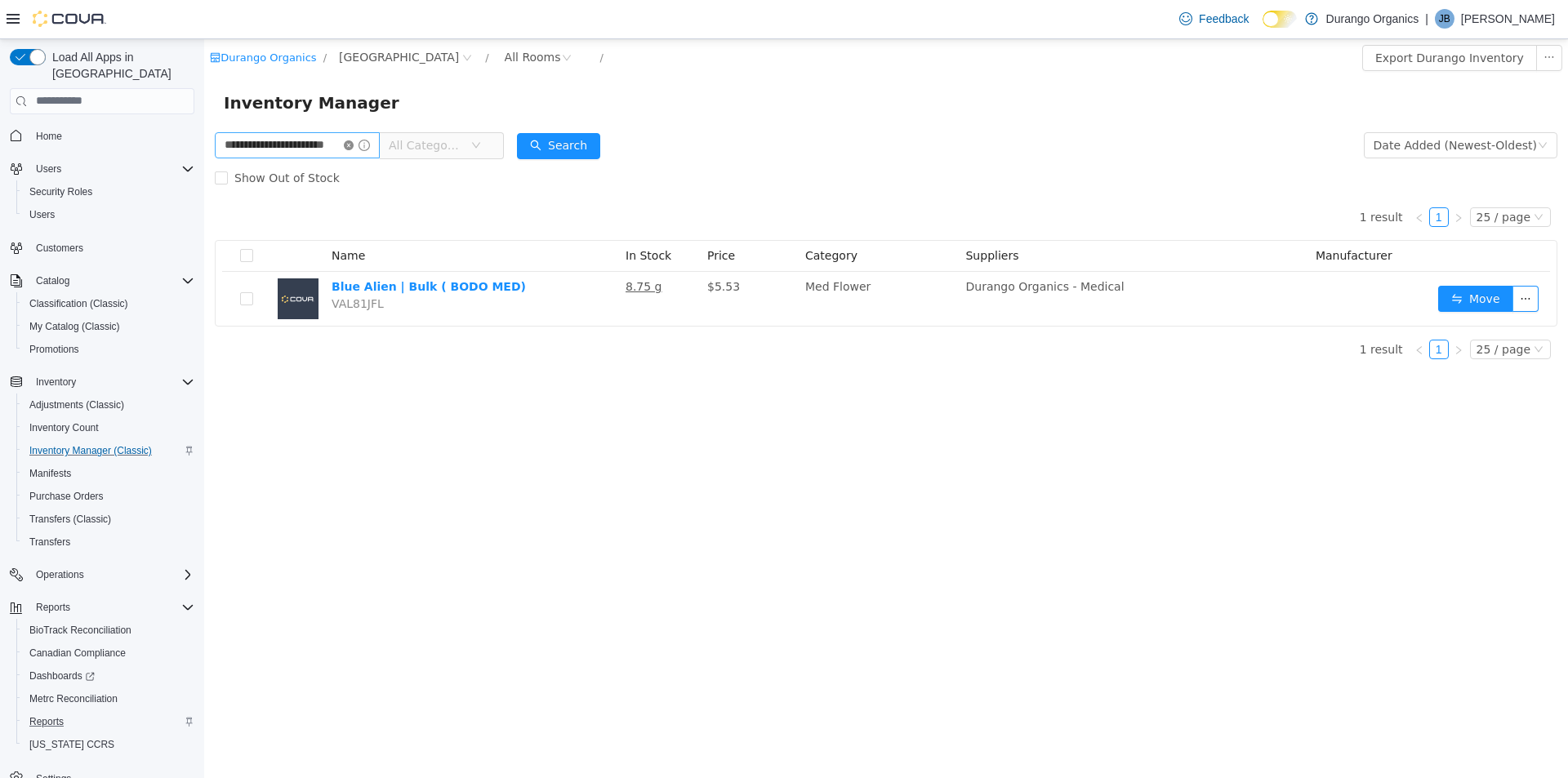
click at [354, 147] on icon "icon: close-circle" at bounding box center [348, 144] width 9 height 9
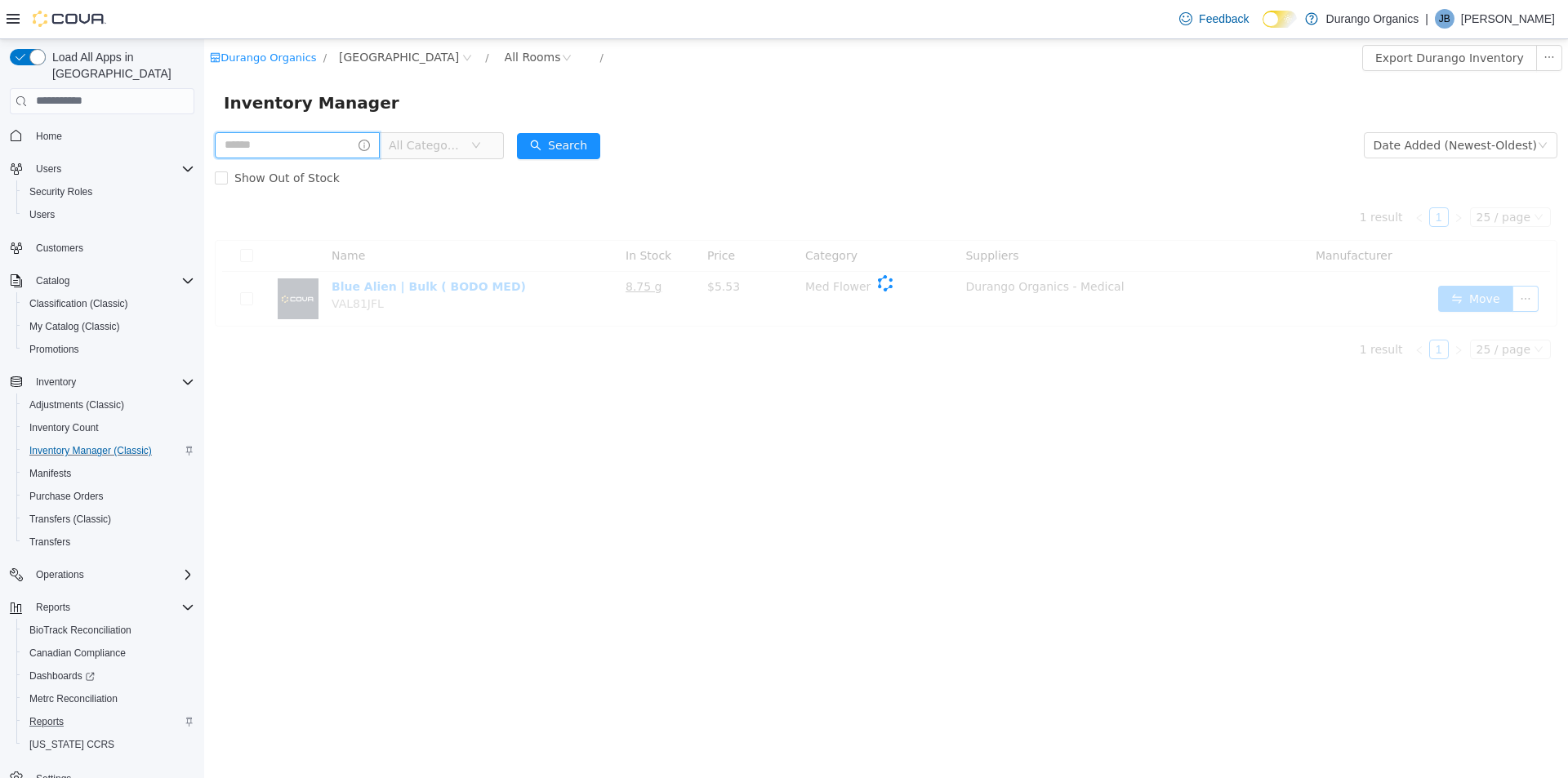
click at [353, 145] on input "text" at bounding box center [296, 145] width 165 height 26
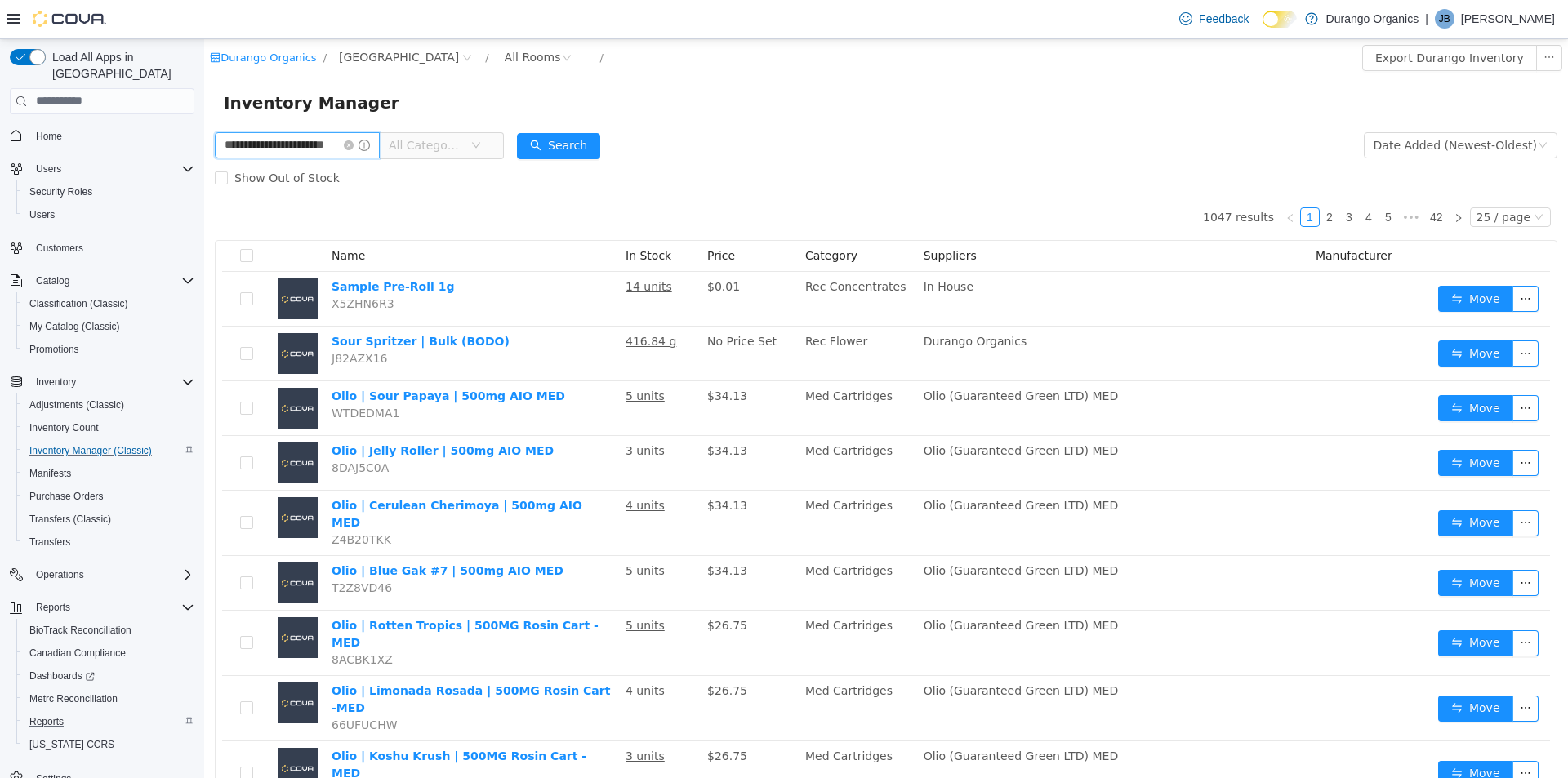
type input "**********"
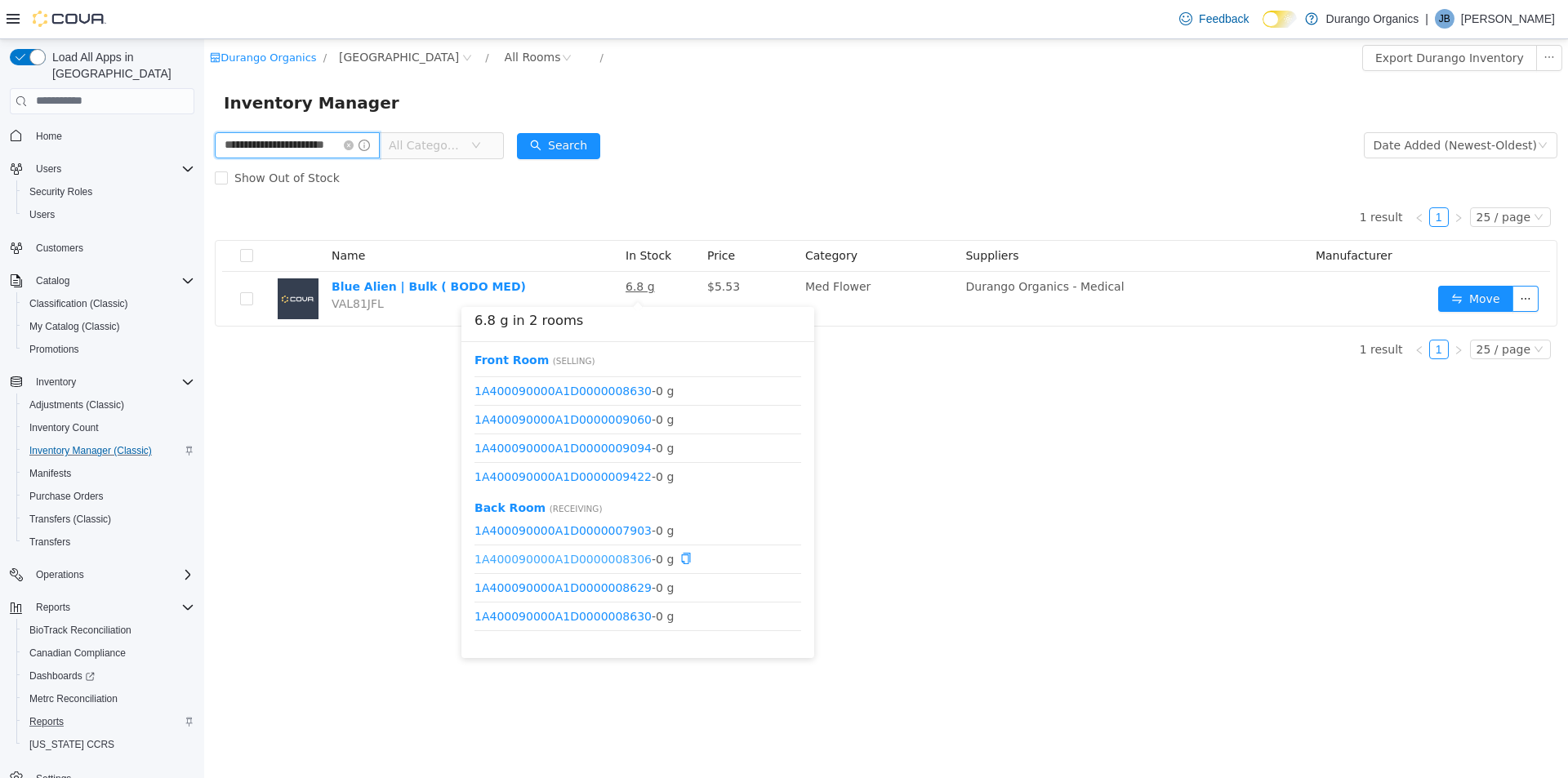
scroll to position [77, 0]
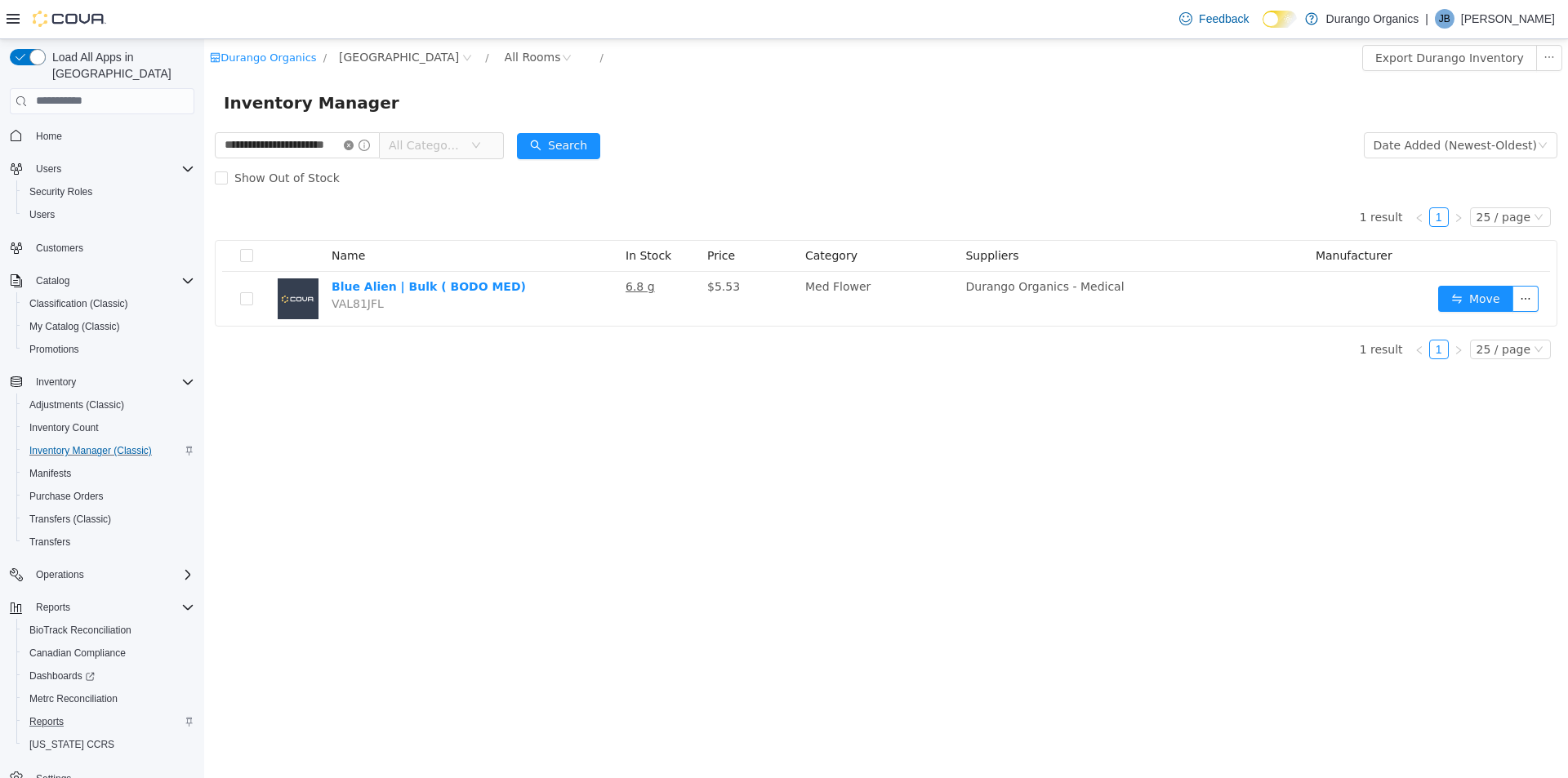
click at [354, 140] on icon "icon: close-circle" at bounding box center [348, 144] width 9 height 9
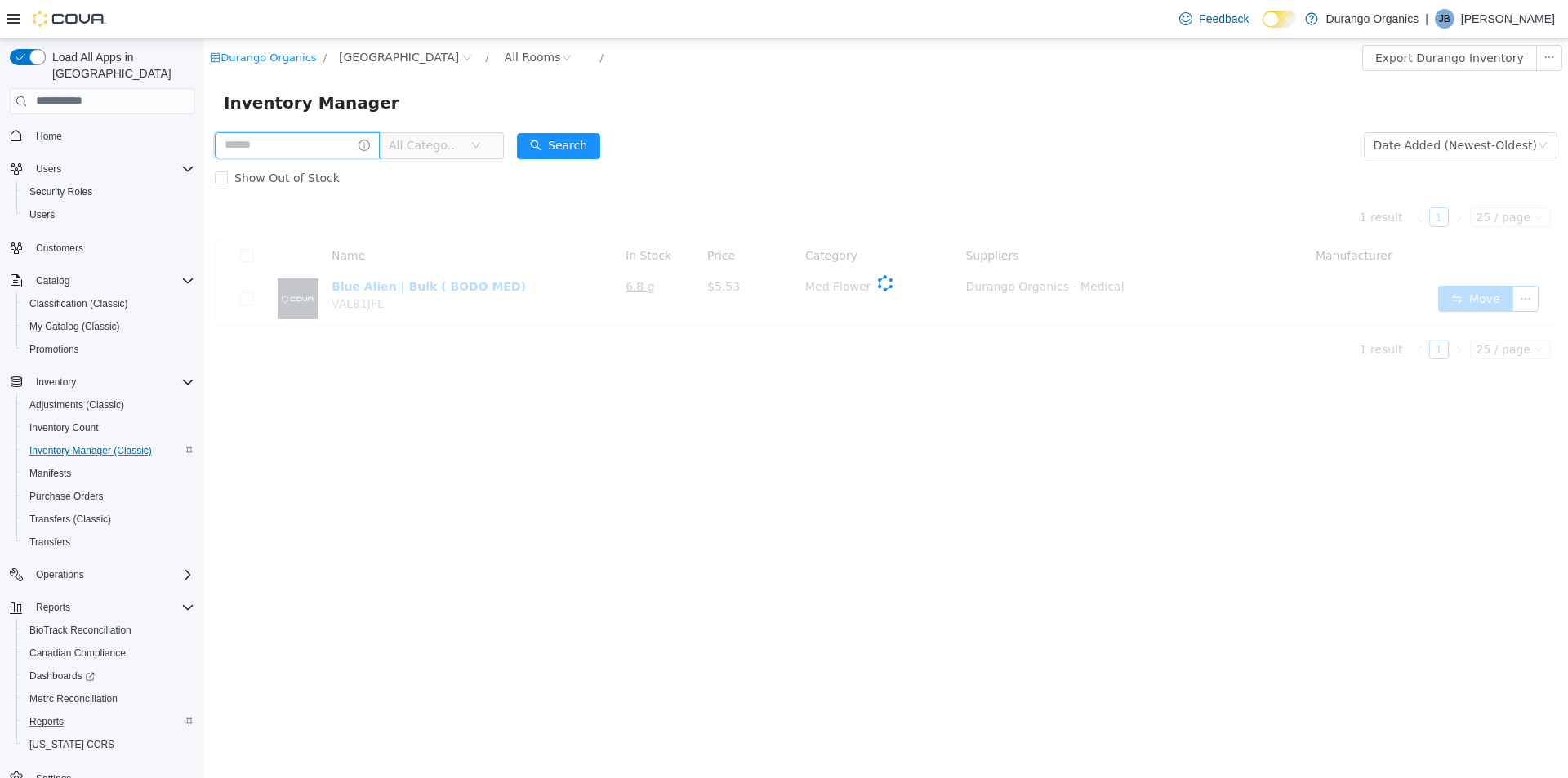
click at [317, 138] on input "text" at bounding box center [296, 145] width 165 height 26
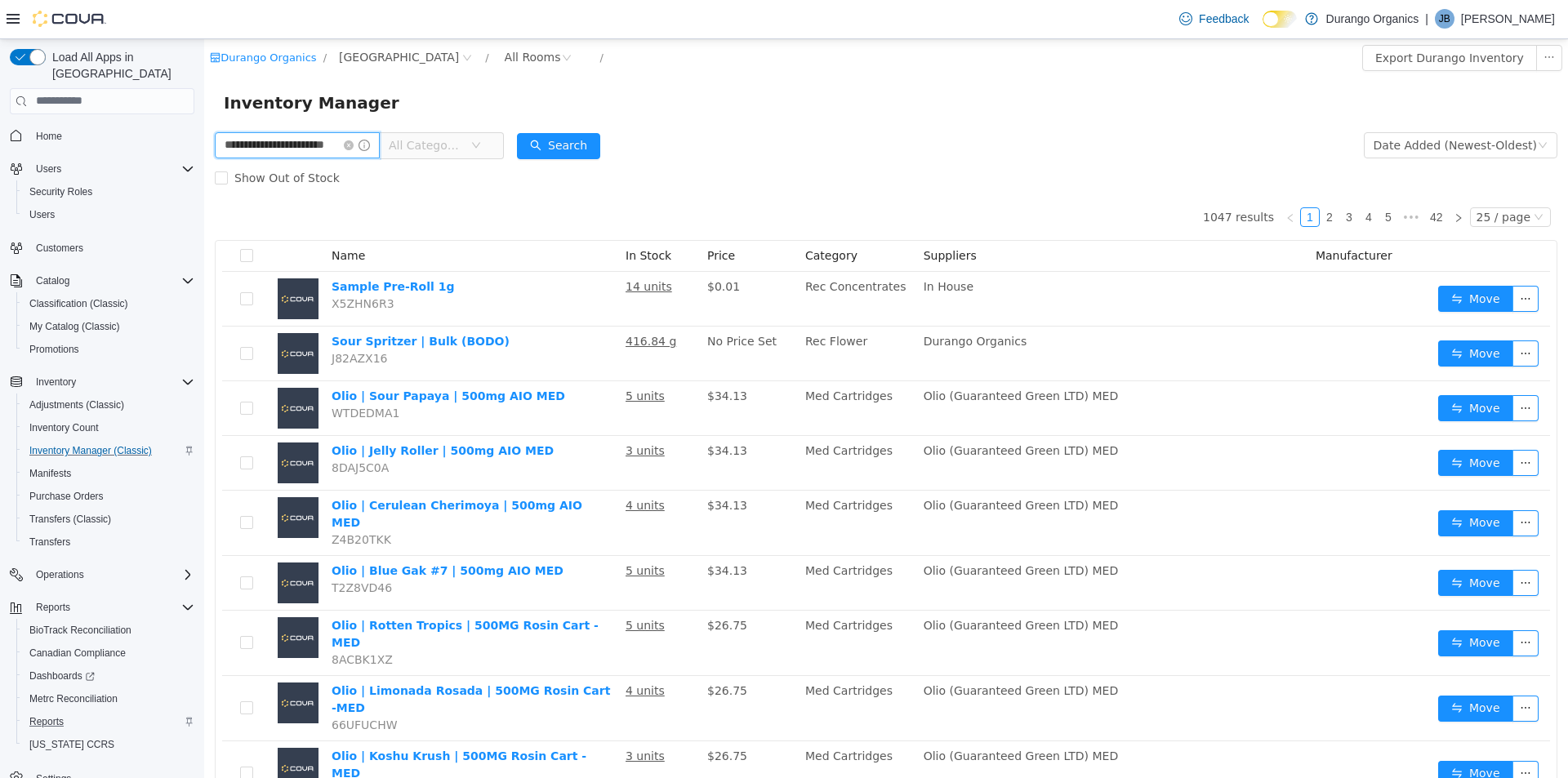
type input "**********"
